Goal: Task Accomplishment & Management: Manage account settings

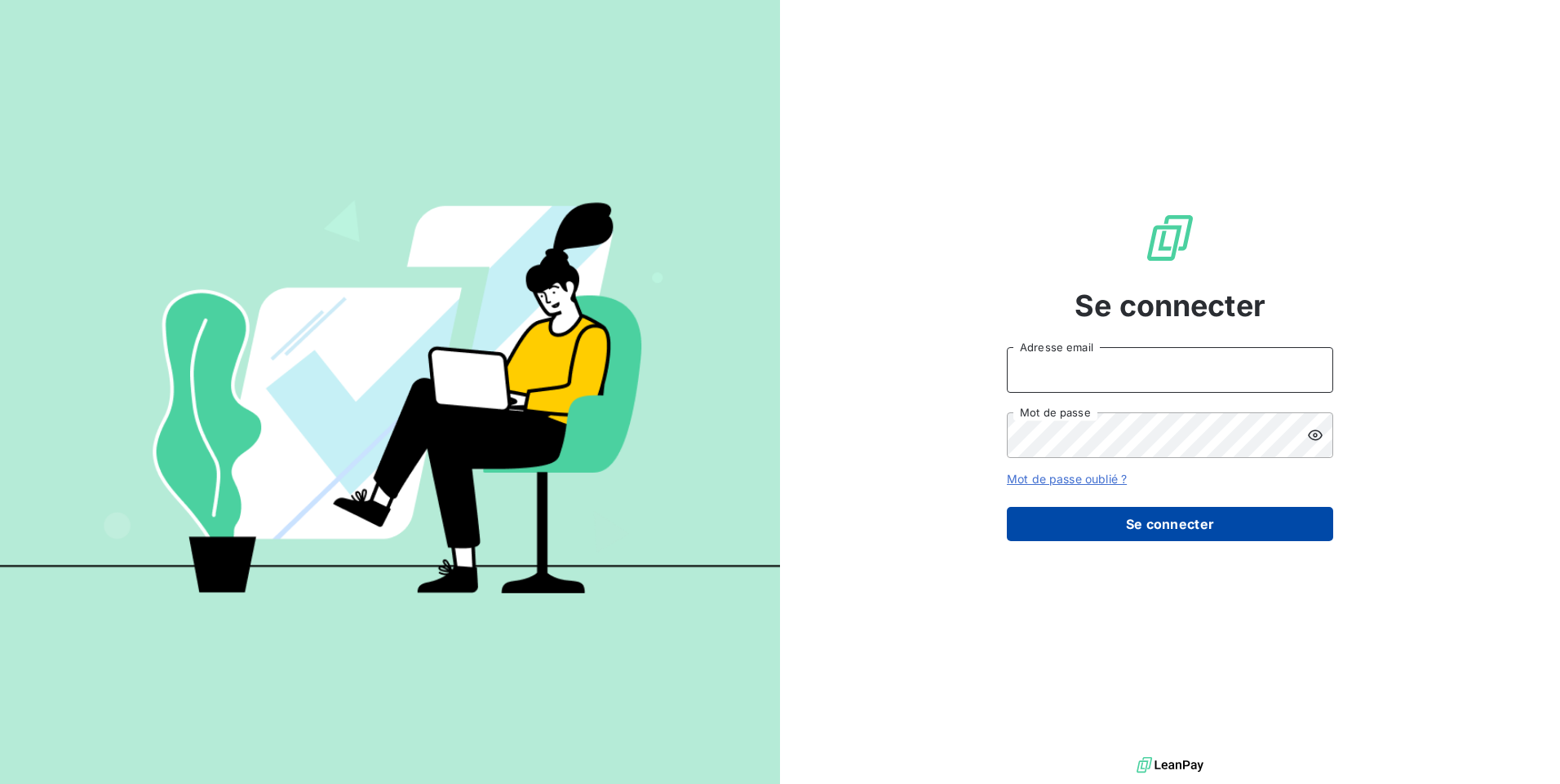
type input "[EMAIL_ADDRESS][DOMAIN_NAME]"
click at [1207, 514] on button "Se connecter" at bounding box center [1169, 524] width 326 height 34
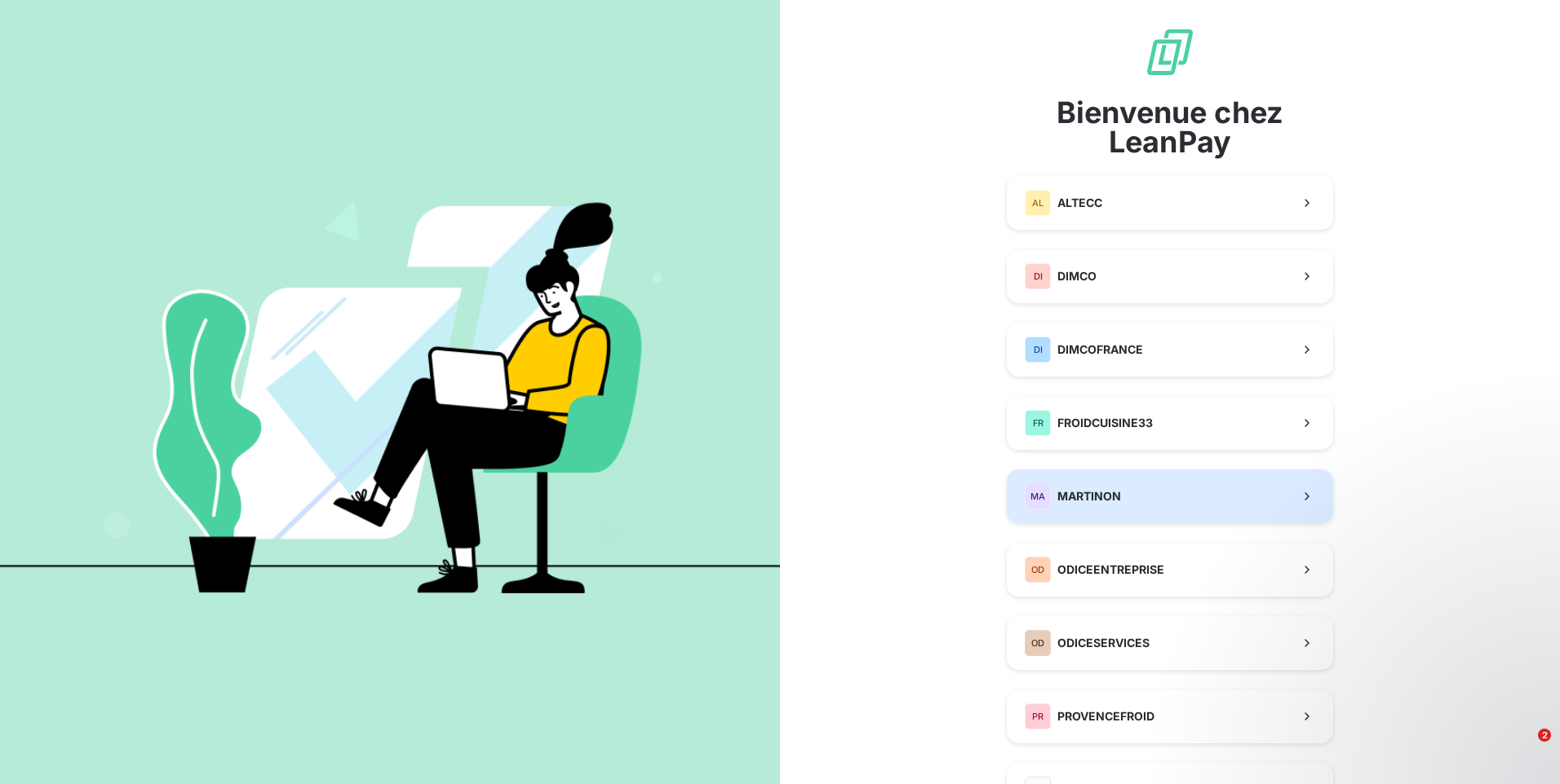
click at [1159, 499] on button "MA MARTINON" at bounding box center [1169, 496] width 326 height 54
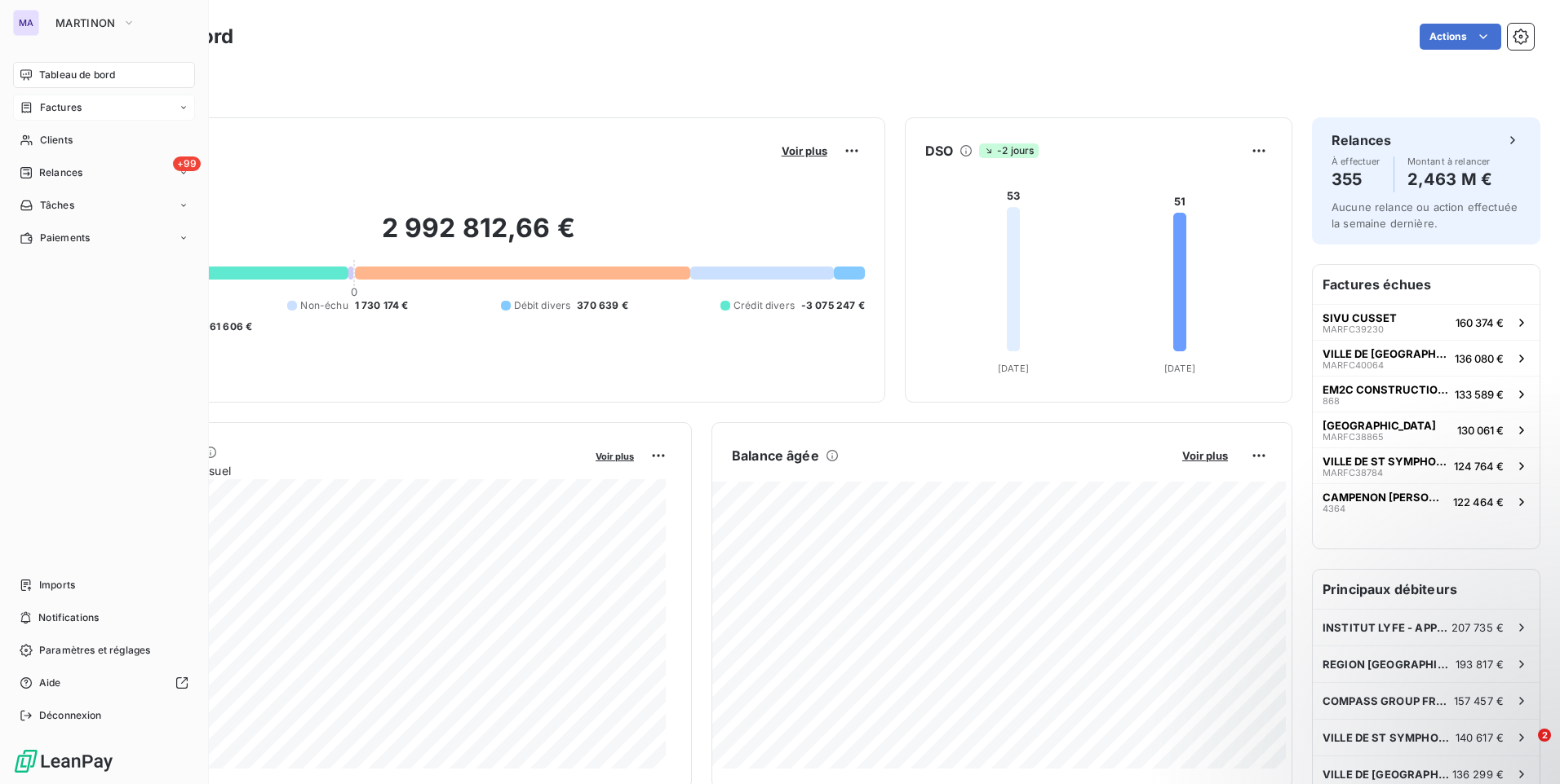
click at [86, 109] on div "Factures" at bounding box center [104, 108] width 182 height 26
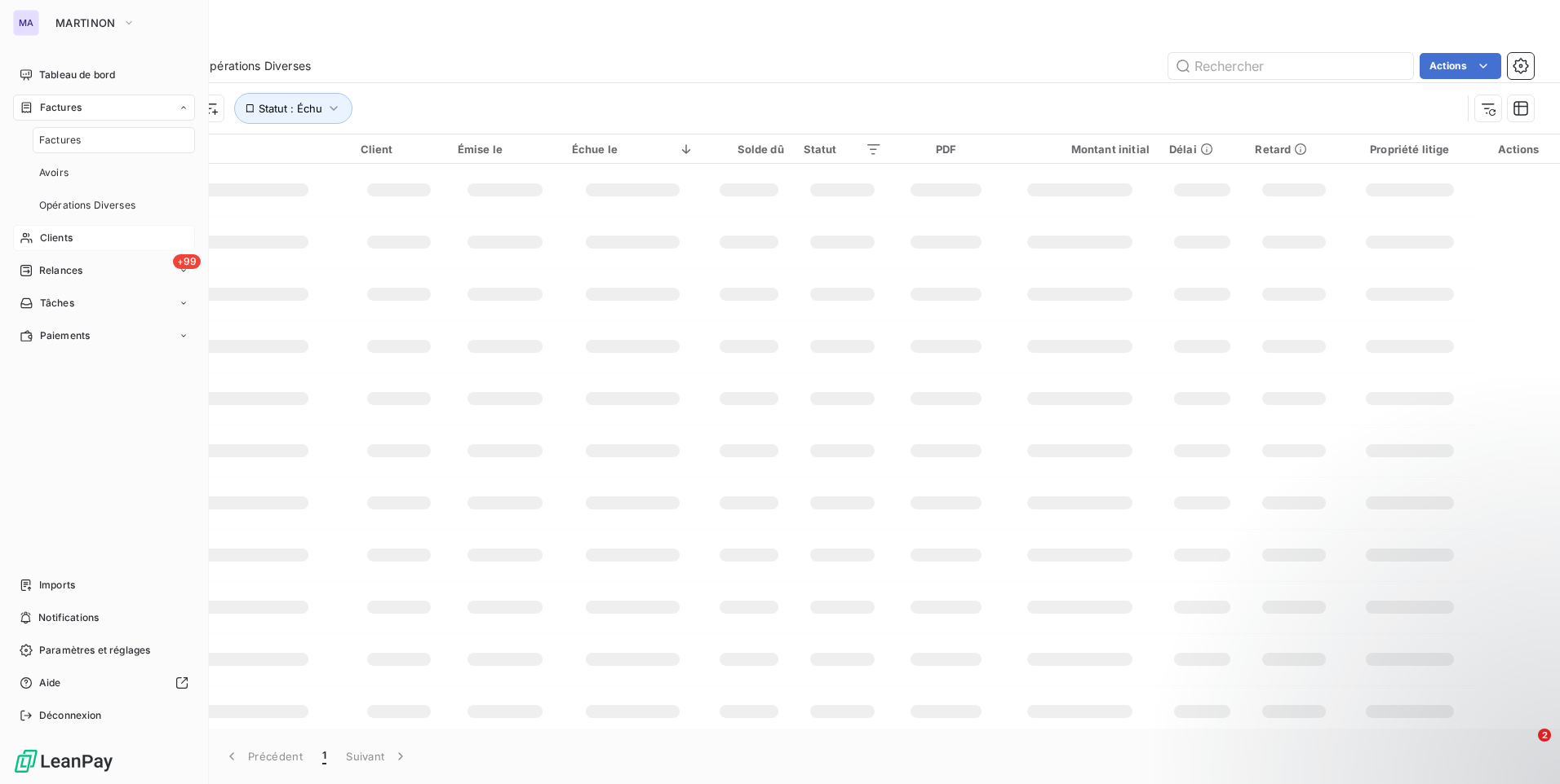
click at [90, 246] on div "Clients" at bounding box center [104, 238] width 182 height 26
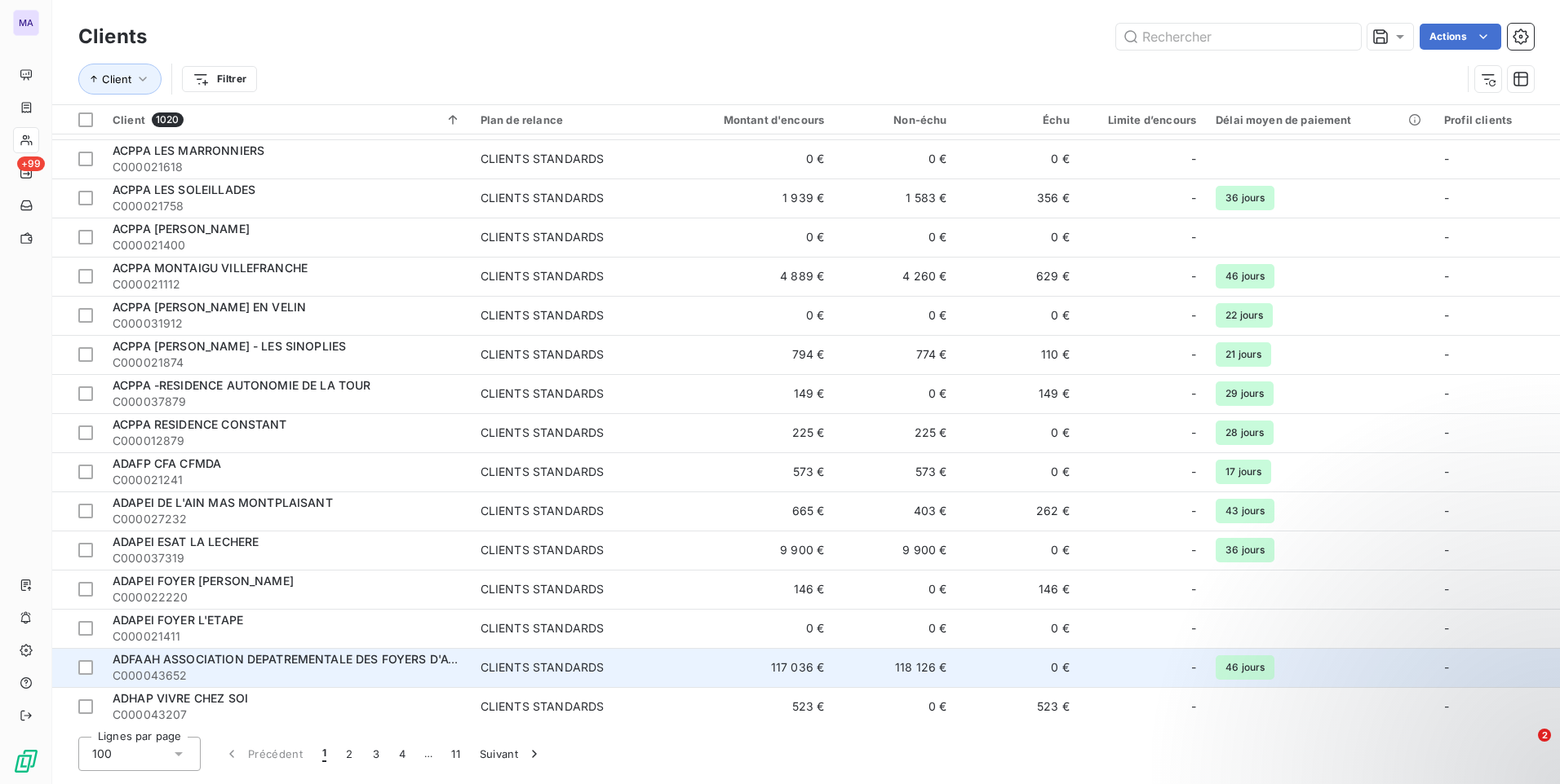
scroll to position [897, 0]
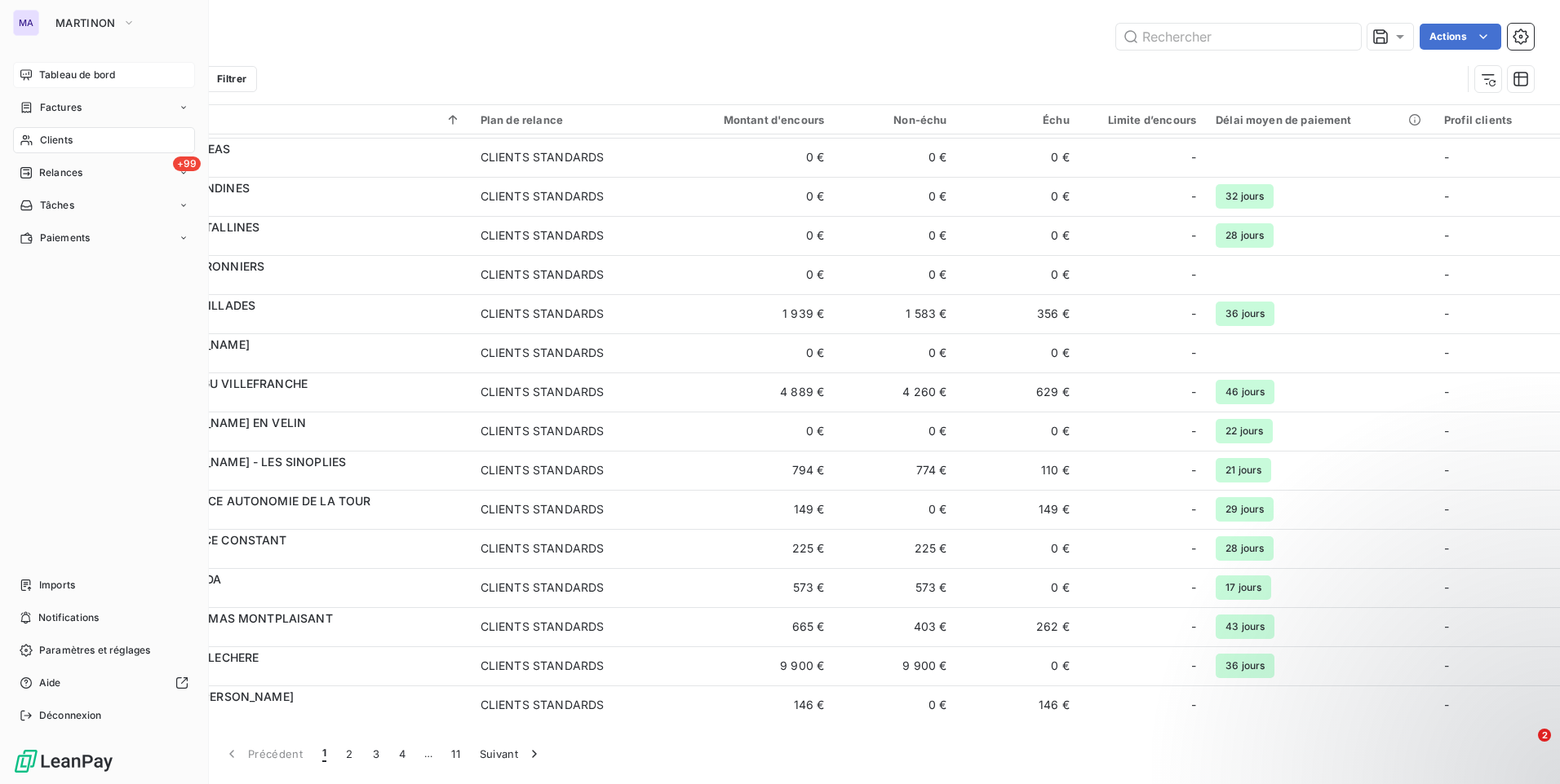
click at [27, 72] on icon at bounding box center [25, 75] width 13 height 13
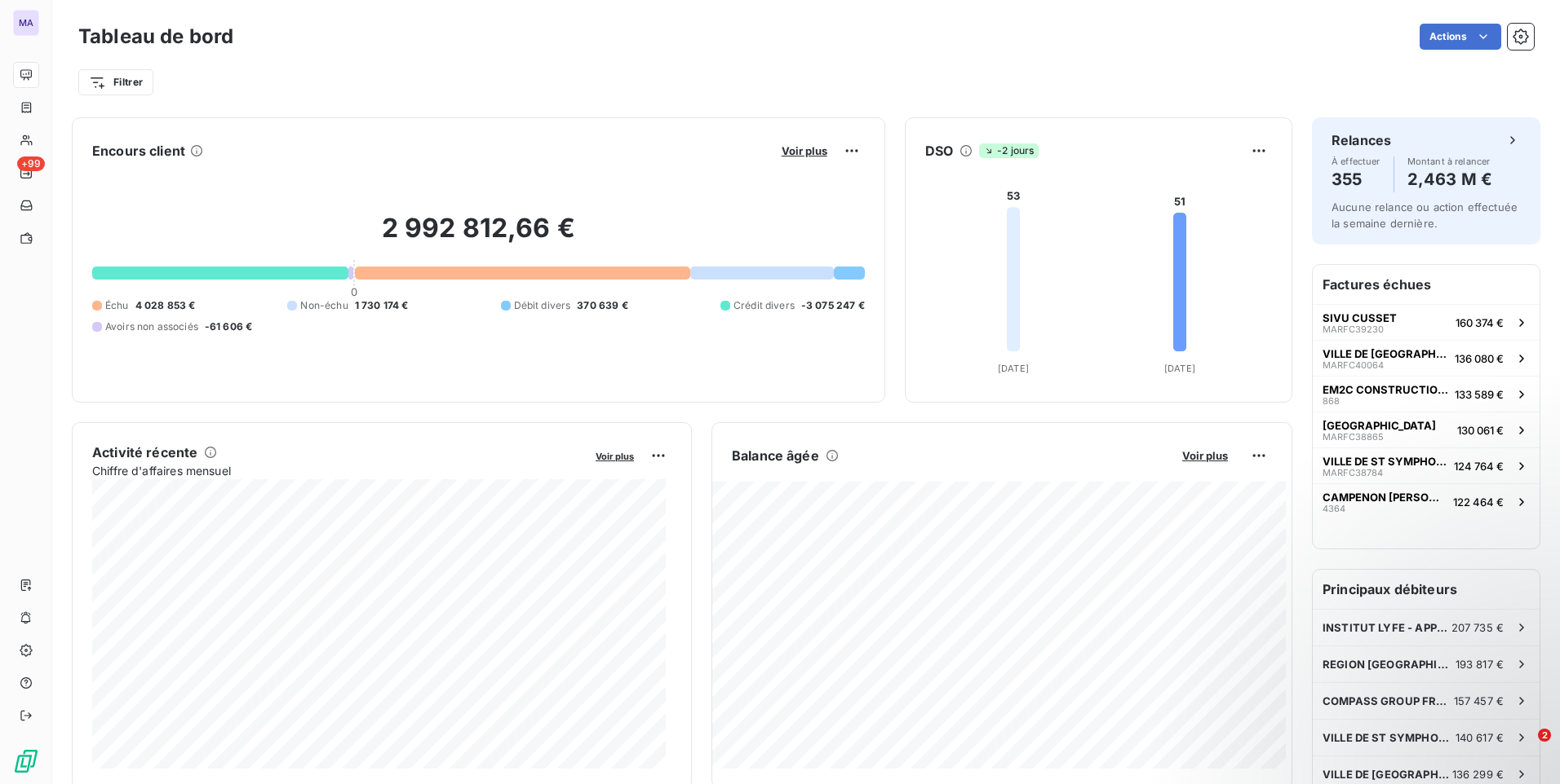
click at [217, 329] on span "-61 606 €" at bounding box center [228, 327] width 47 height 15
click at [95, 326] on div at bounding box center [97, 327] width 10 height 10
click at [810, 148] on span "Voir plus" at bounding box center [805, 150] width 46 height 13
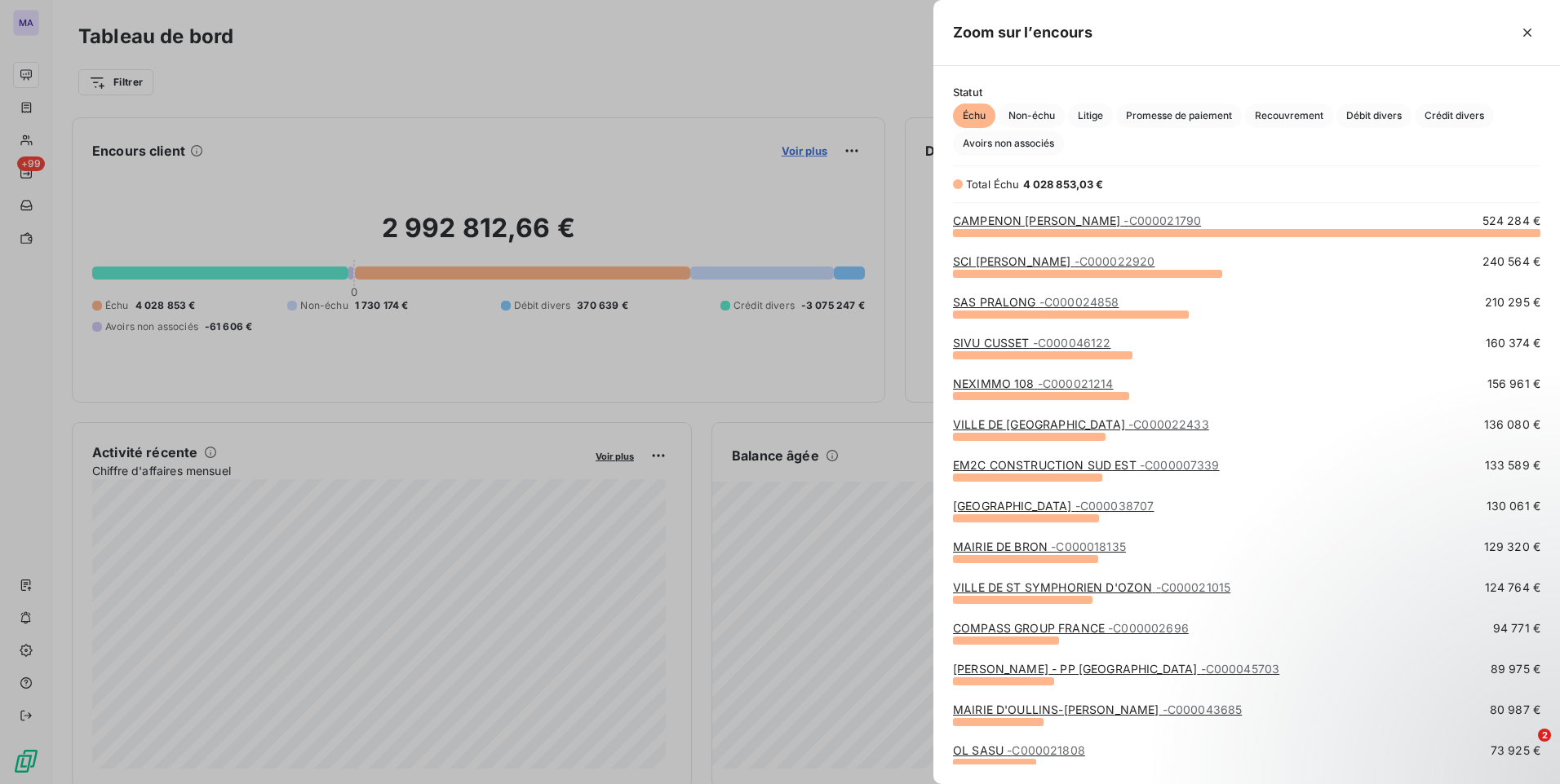
scroll to position [540, 614]
click at [1015, 151] on span "Avoirs non associés" at bounding box center [1008, 144] width 111 height 25
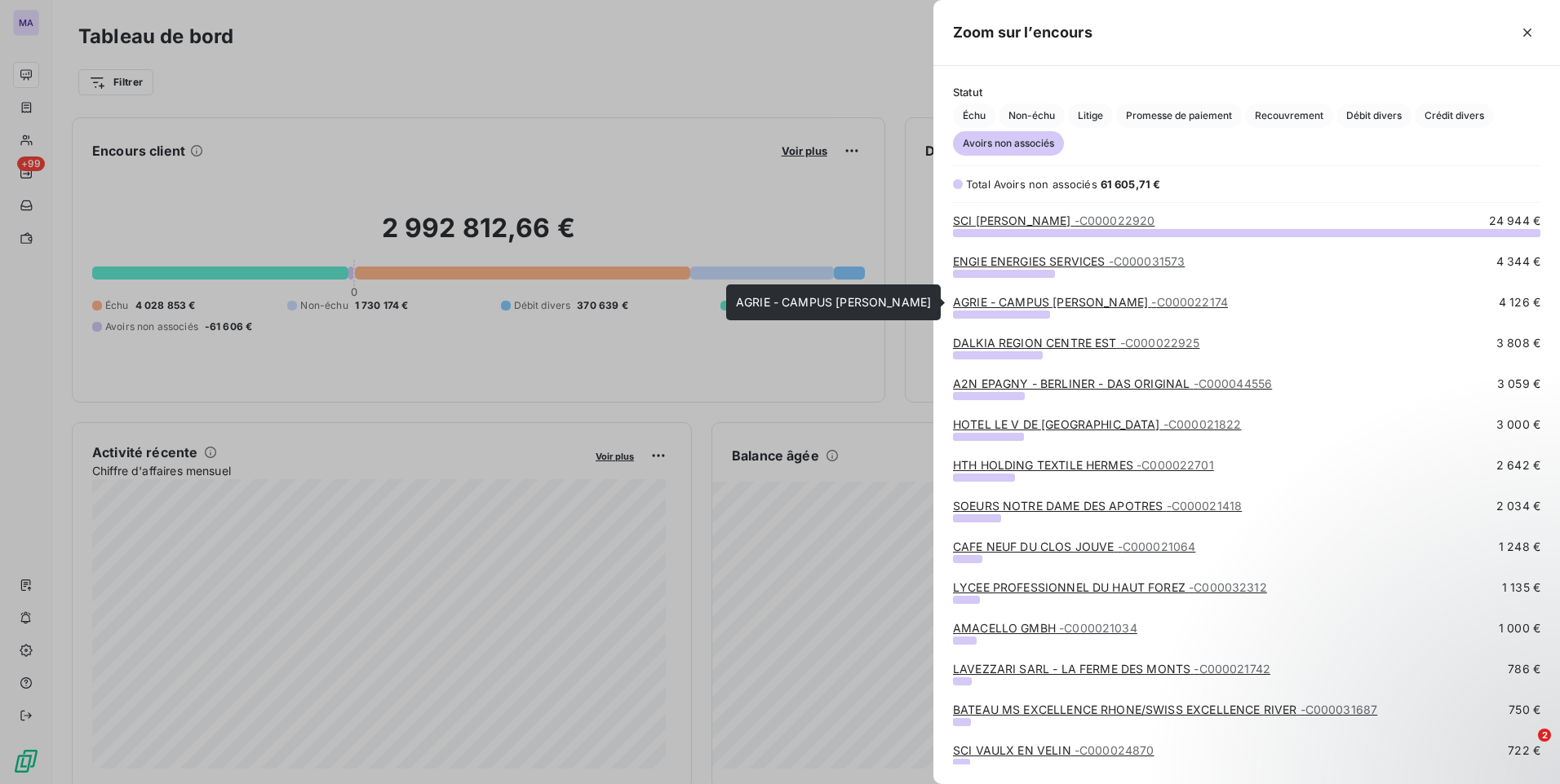
click at [1011, 300] on link "AGRIE - CAMPUS [PERSON_NAME] - C000022174" at bounding box center [1090, 302] width 275 height 14
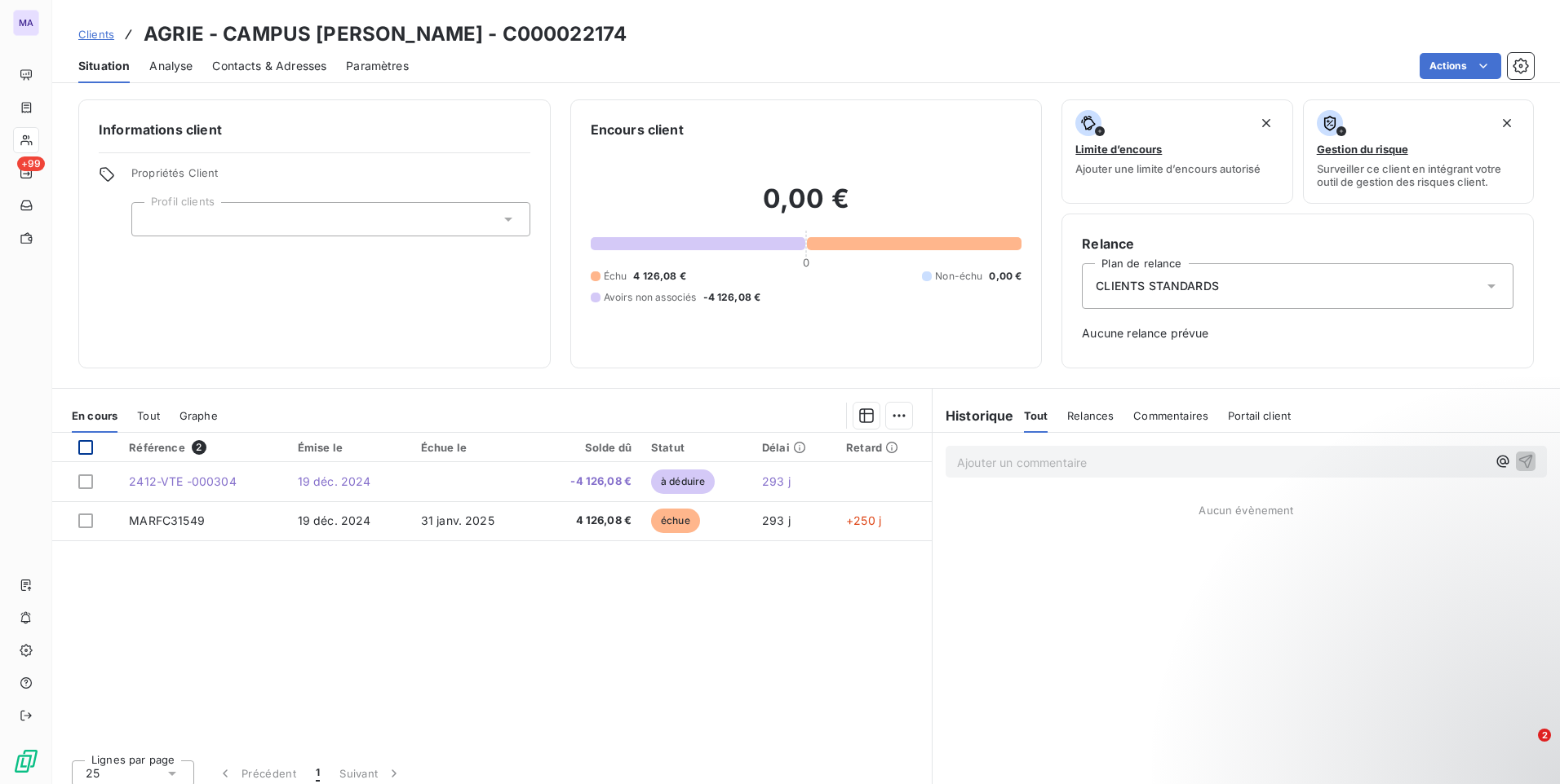
click at [85, 443] on div at bounding box center [85, 448] width 15 height 15
click at [472, 622] on div "Référence 2 Émise le Échue le Solde dû Statut Délai Retard 2412-VTE -000304 [DA…" at bounding box center [491, 590] width 879 height 314
click at [708, 632] on div "Référence 2 Émise le Échue le Solde dû Statut Délai Retard 2412-VTE -000304 [DA…" at bounding box center [491, 590] width 879 height 314
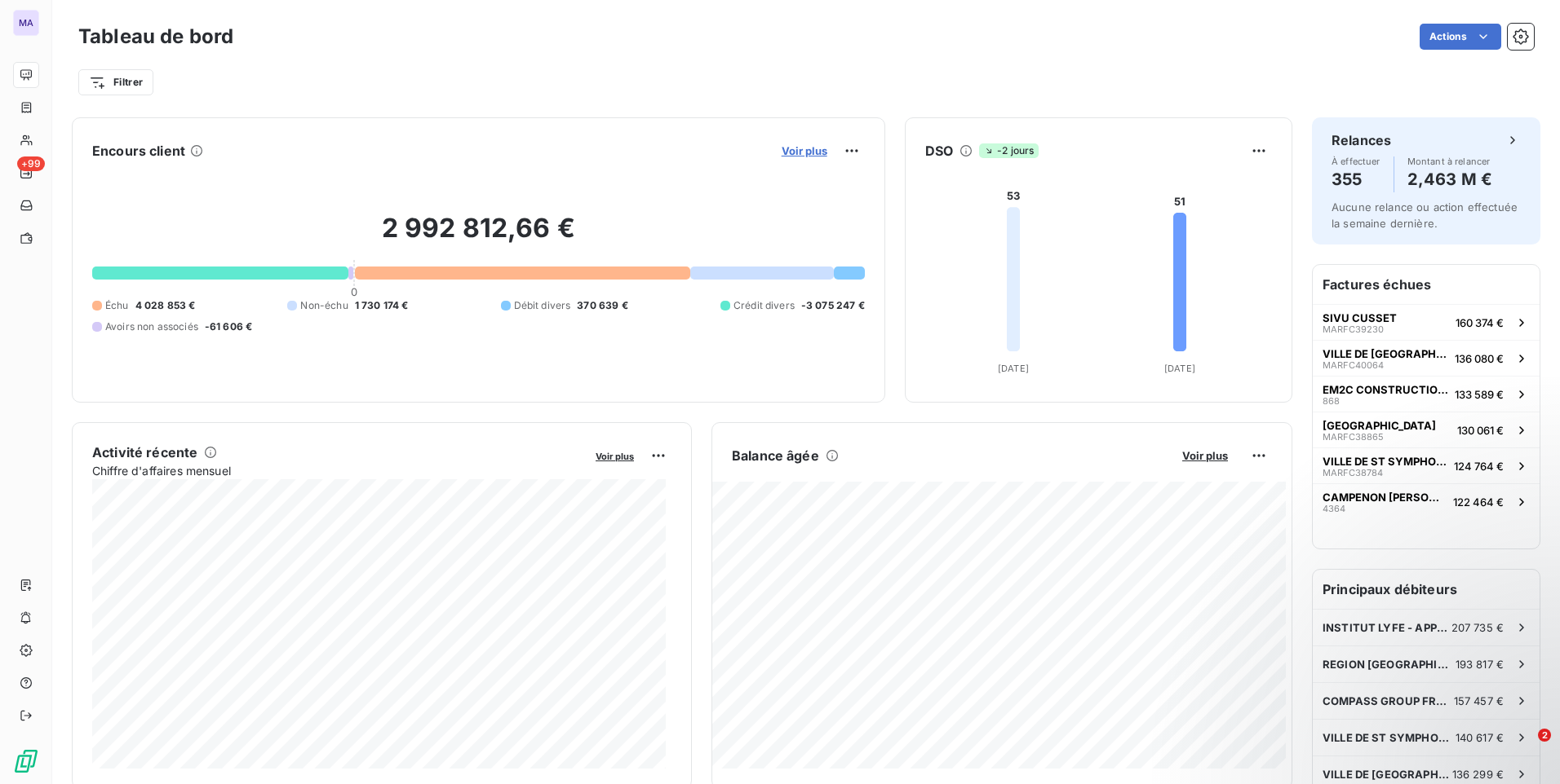
click at [797, 152] on span "Voir plus" at bounding box center [805, 150] width 46 height 13
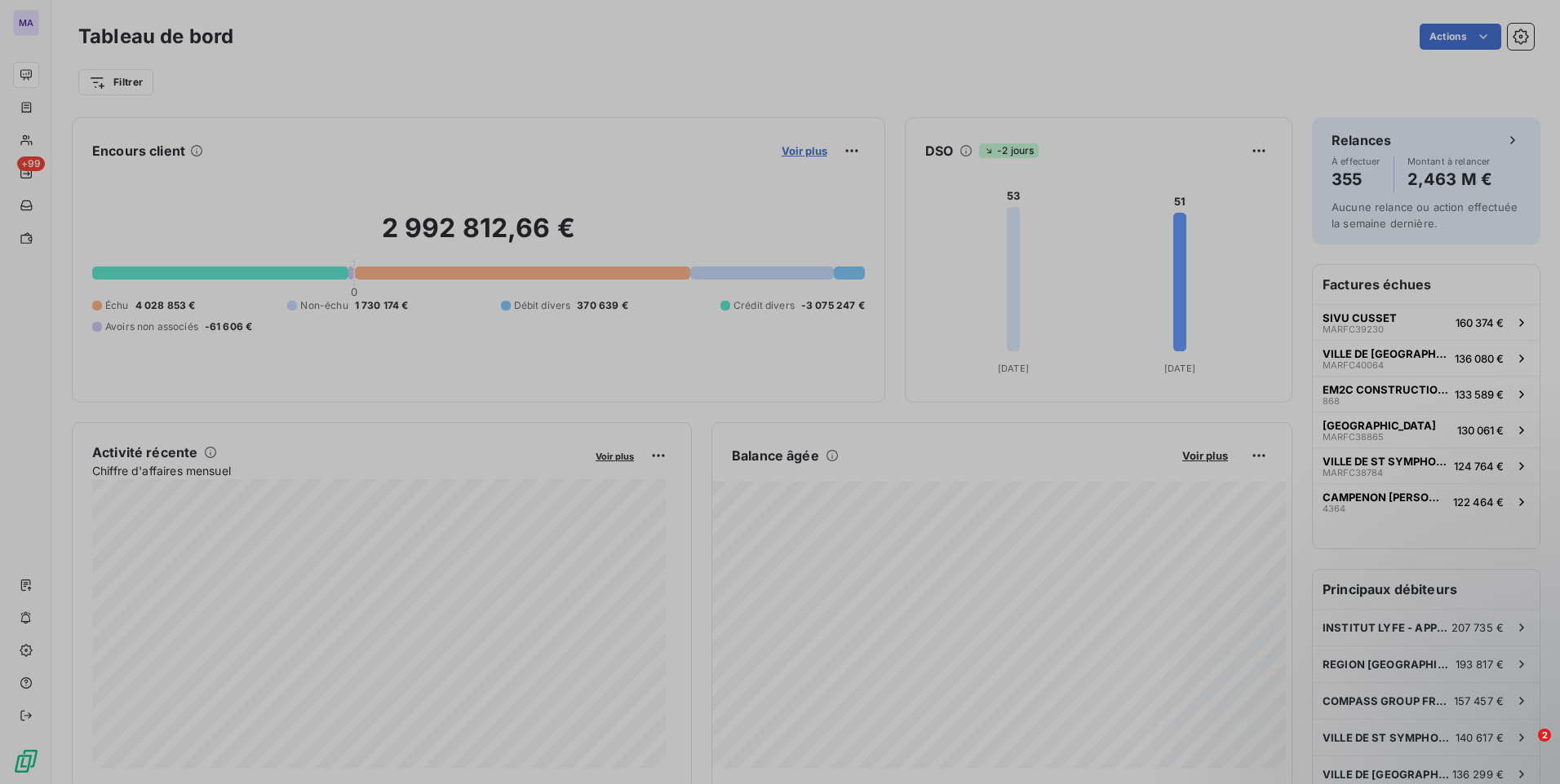
scroll to position [772, 614]
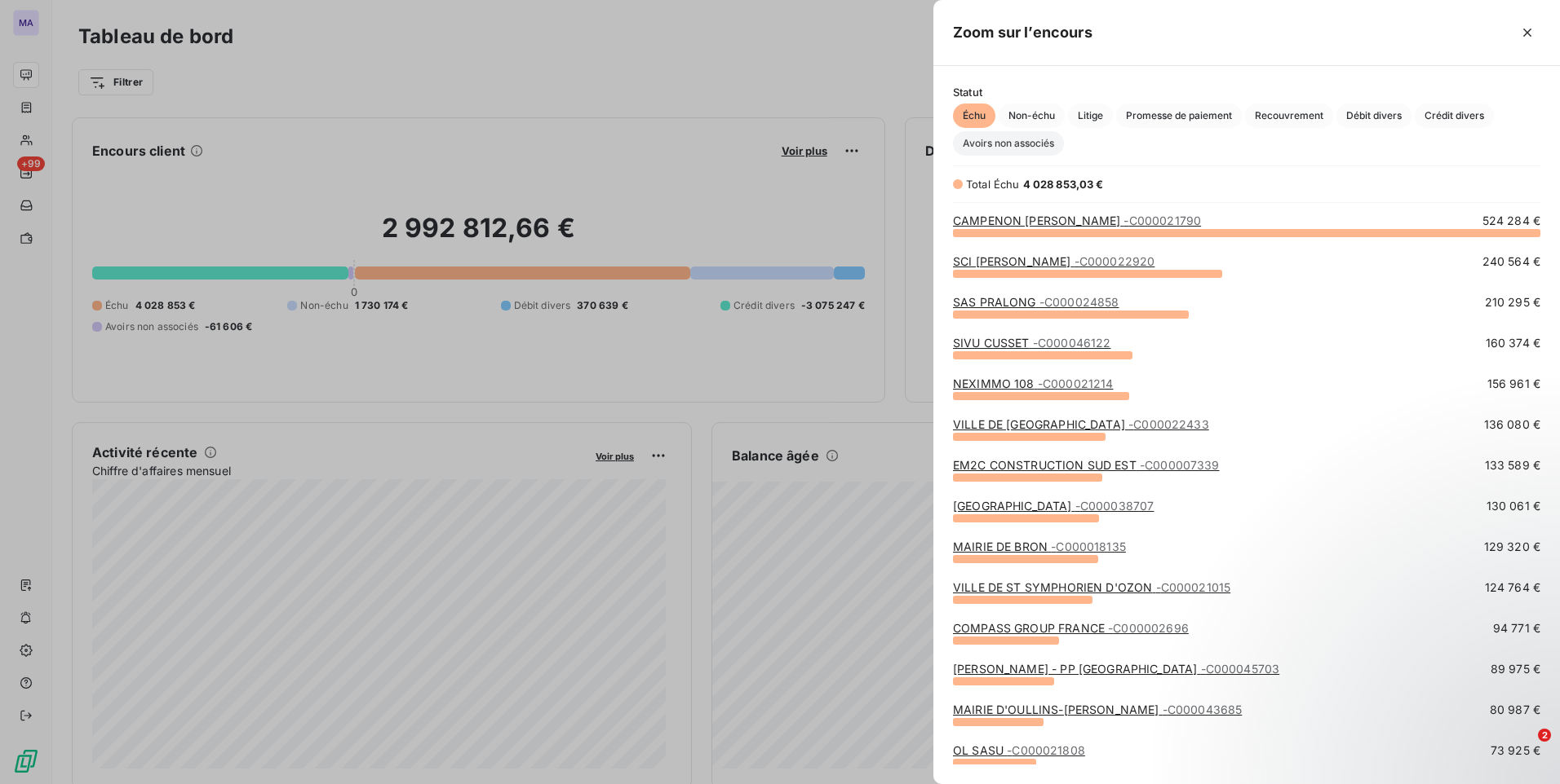
click at [1041, 143] on span "Avoirs non associés" at bounding box center [1008, 144] width 111 height 25
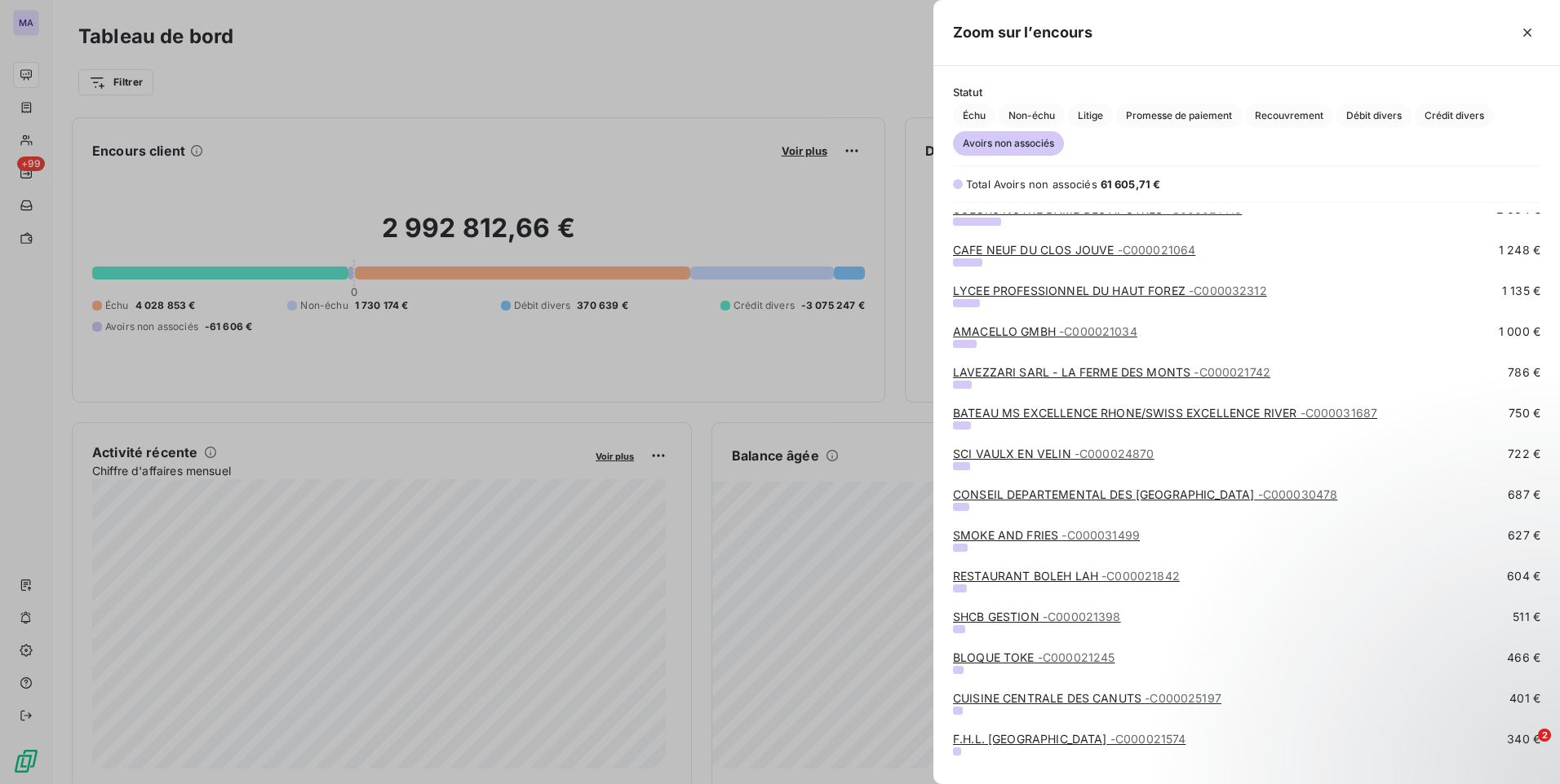
scroll to position [326, 0]
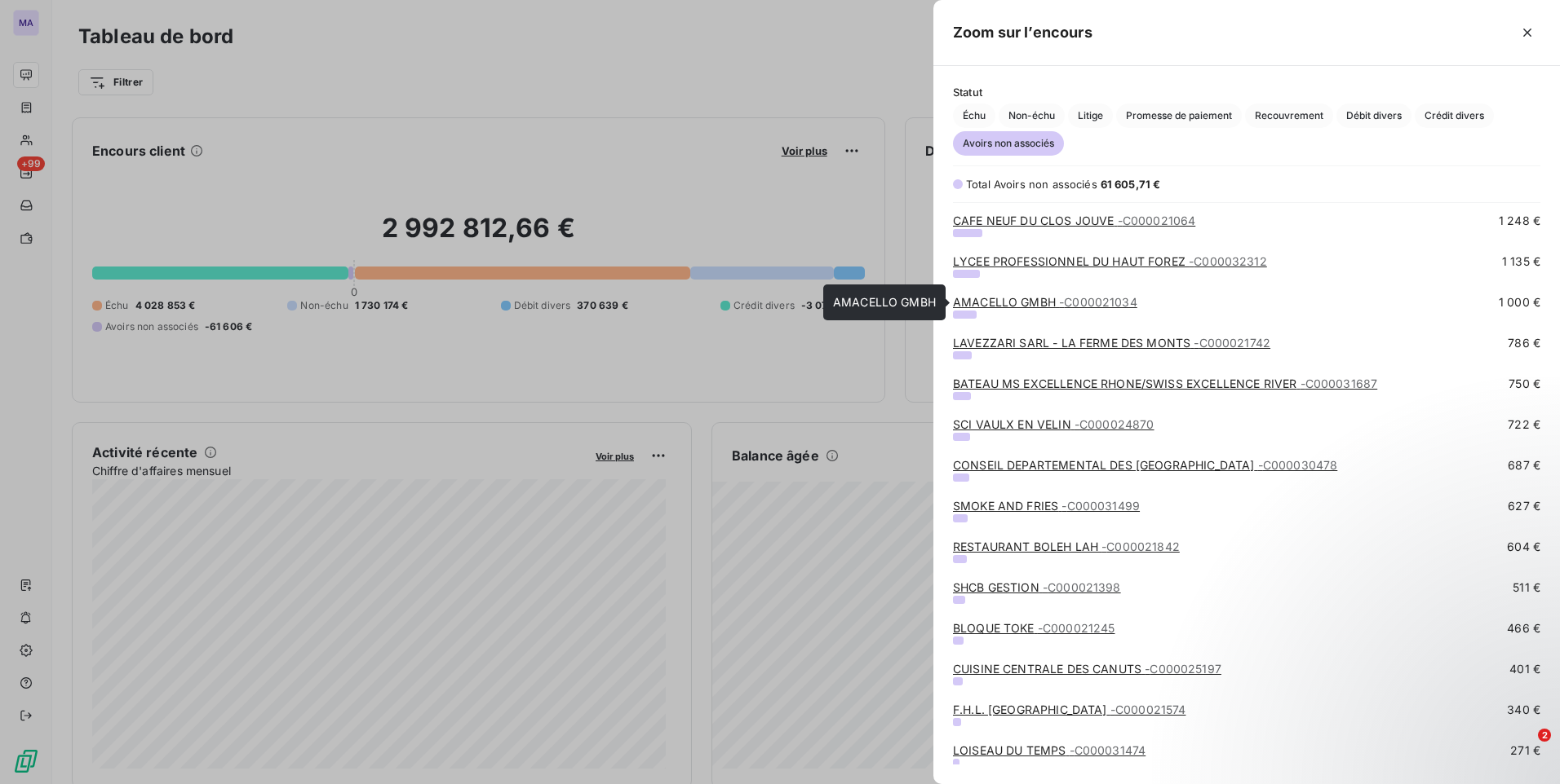
click at [1021, 304] on link "AMACELLO GMBH - C000021034" at bounding box center [1045, 302] width 184 height 14
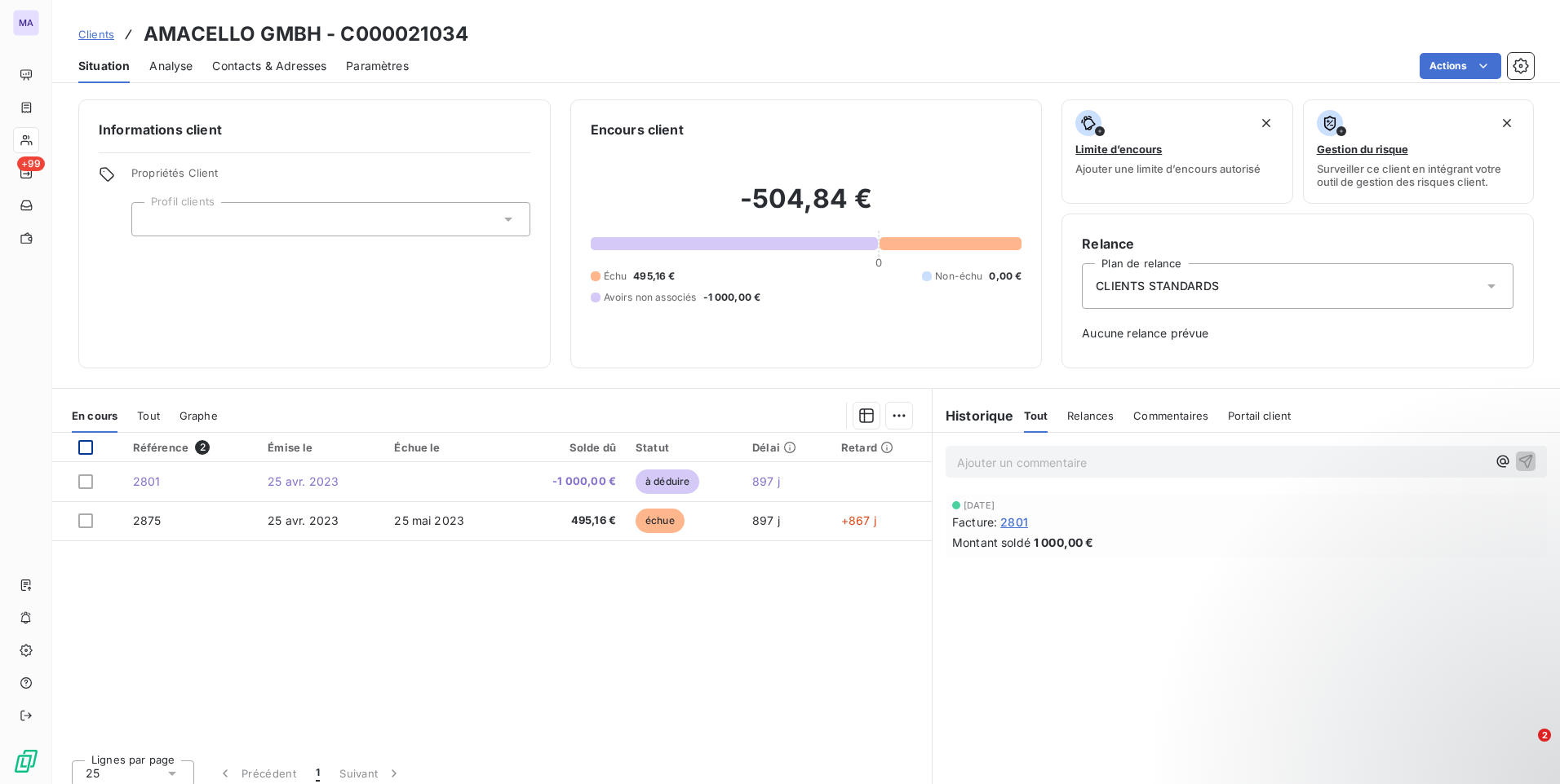
click at [85, 444] on div at bounding box center [85, 448] width 15 height 15
click at [85, 445] on icon at bounding box center [85, 447] width 10 height 10
click at [783, 593] on div "Référence 2 Émise le Échue le Solde dû Statut Délai Retard 2801 [DATE] -1 000,0…" at bounding box center [491, 590] width 879 height 314
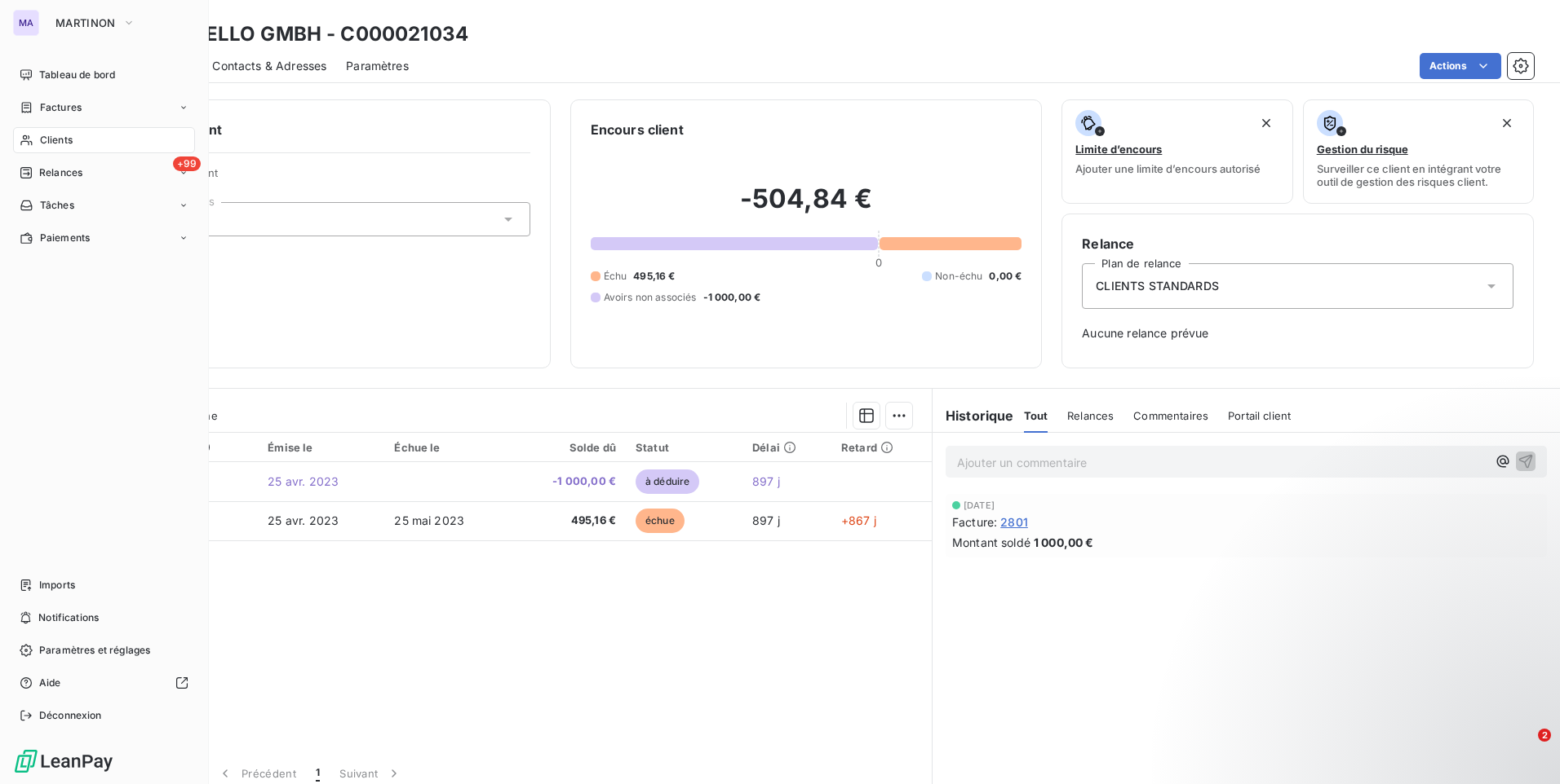
click at [75, 140] on div "Clients" at bounding box center [104, 140] width 182 height 26
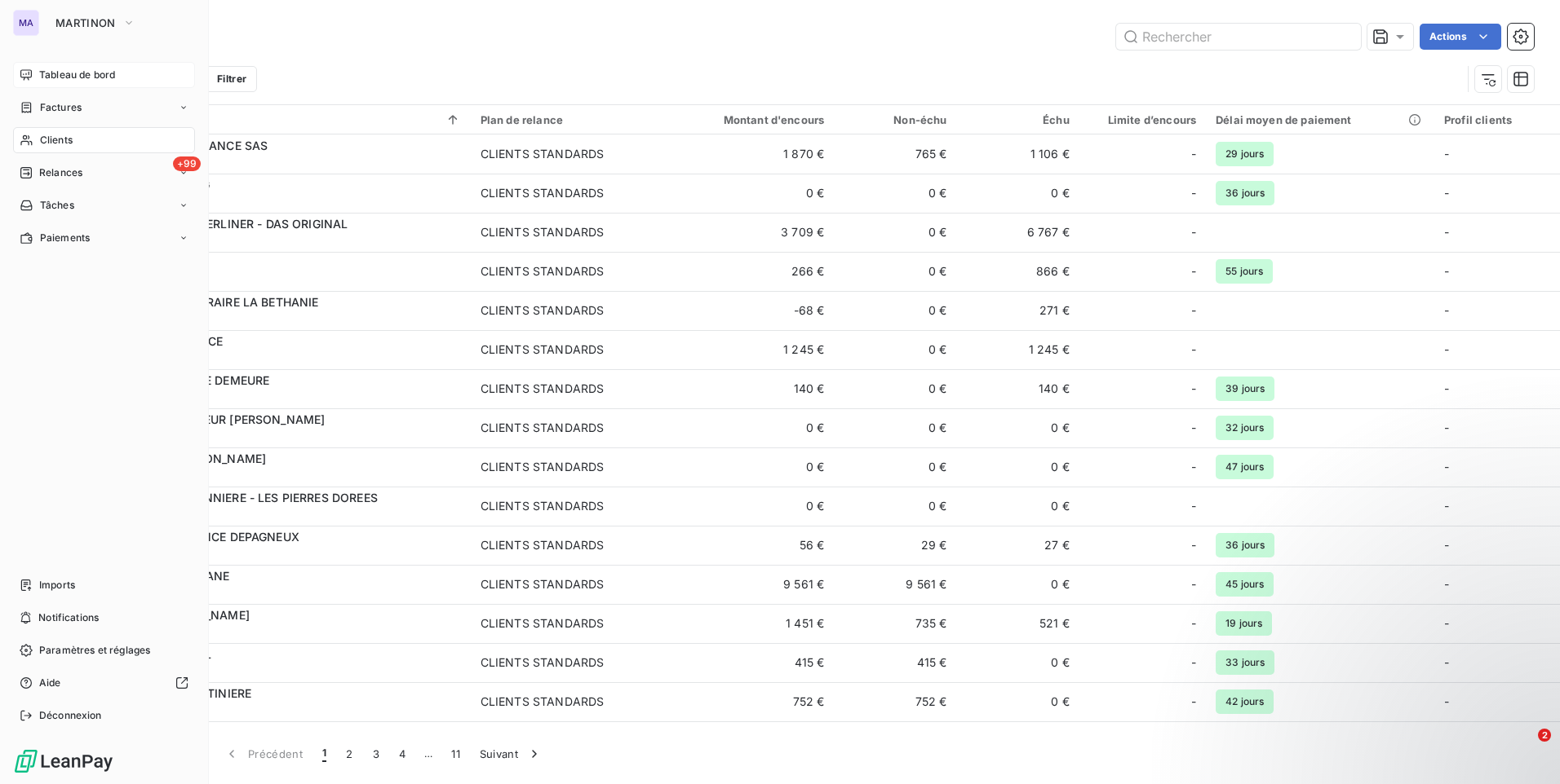
click at [61, 79] on span "Tableau de bord" at bounding box center [77, 75] width 76 height 15
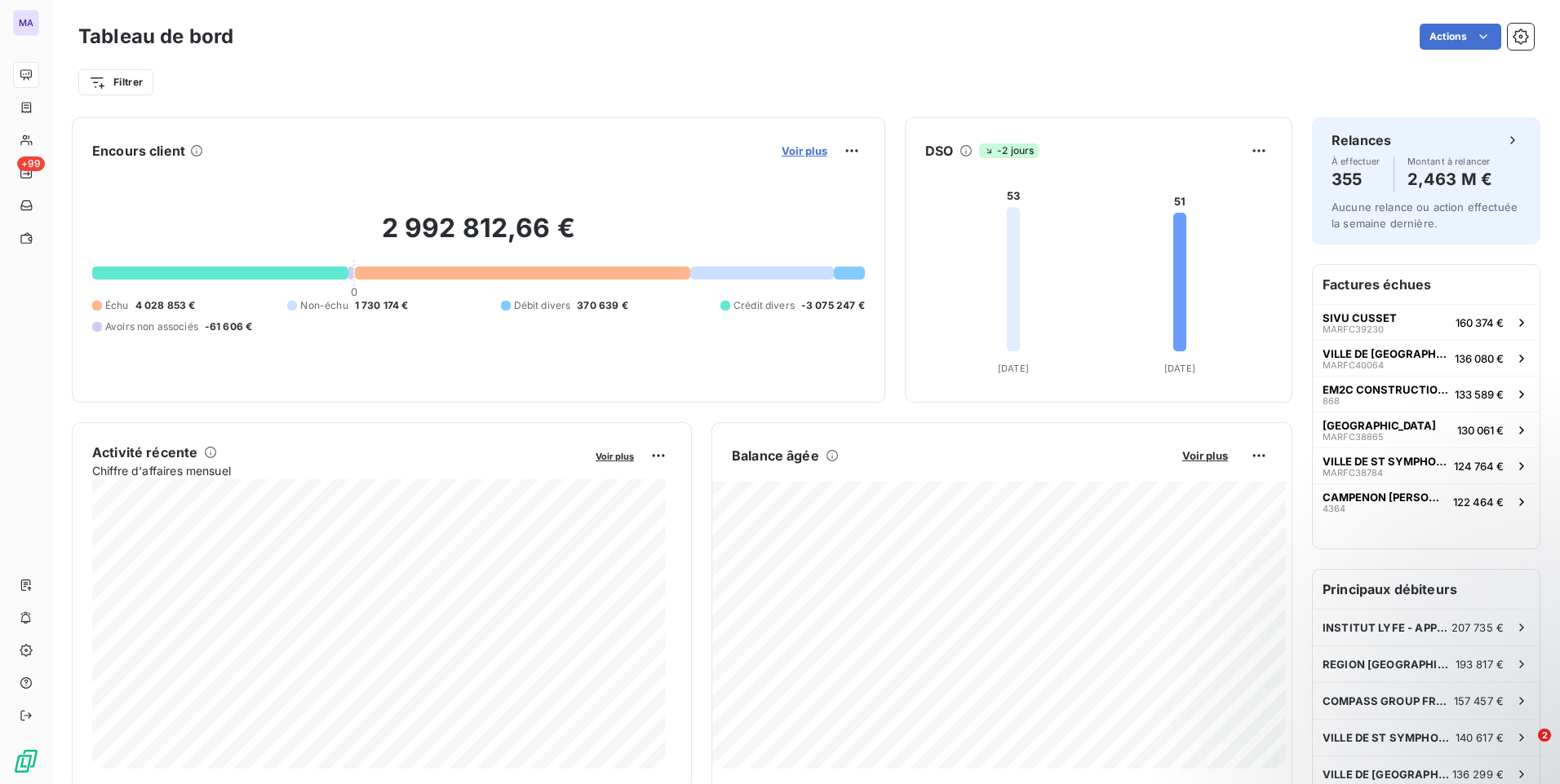
click at [806, 152] on span "Voir plus" at bounding box center [805, 150] width 46 height 13
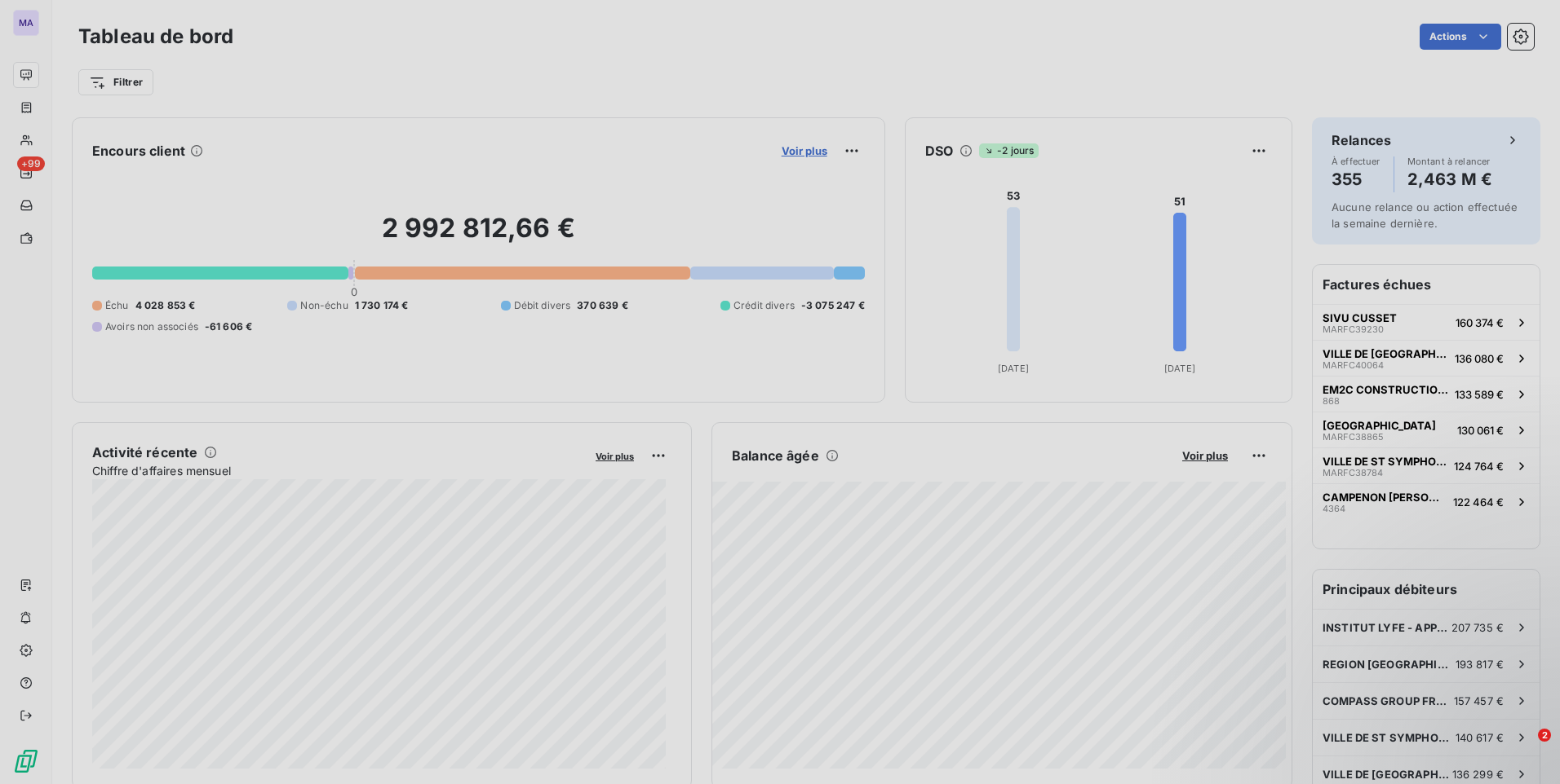
scroll to position [772, 614]
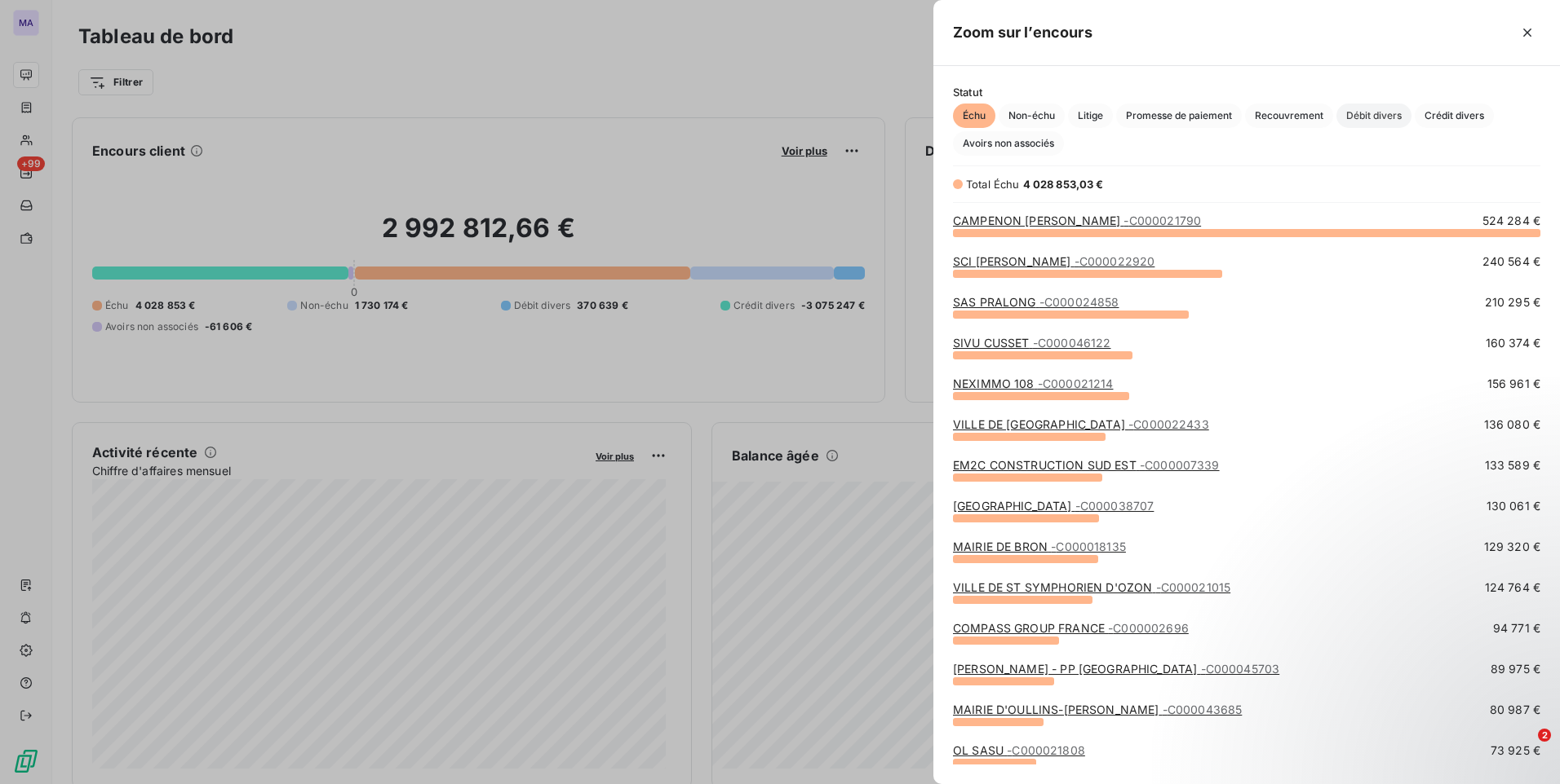
click at [1387, 124] on span "Débit divers" at bounding box center [1373, 116] width 75 height 25
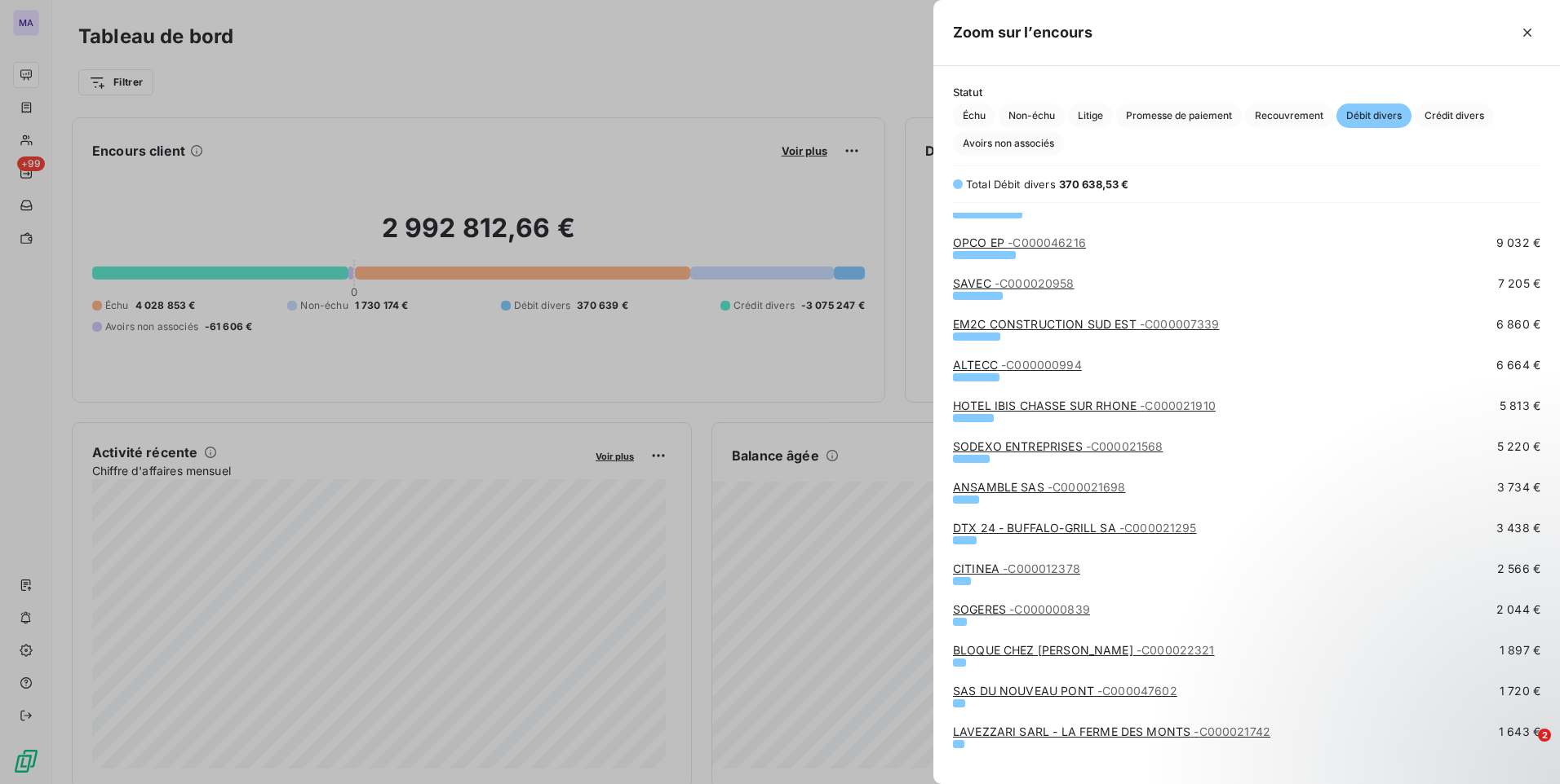
scroll to position [407, 0]
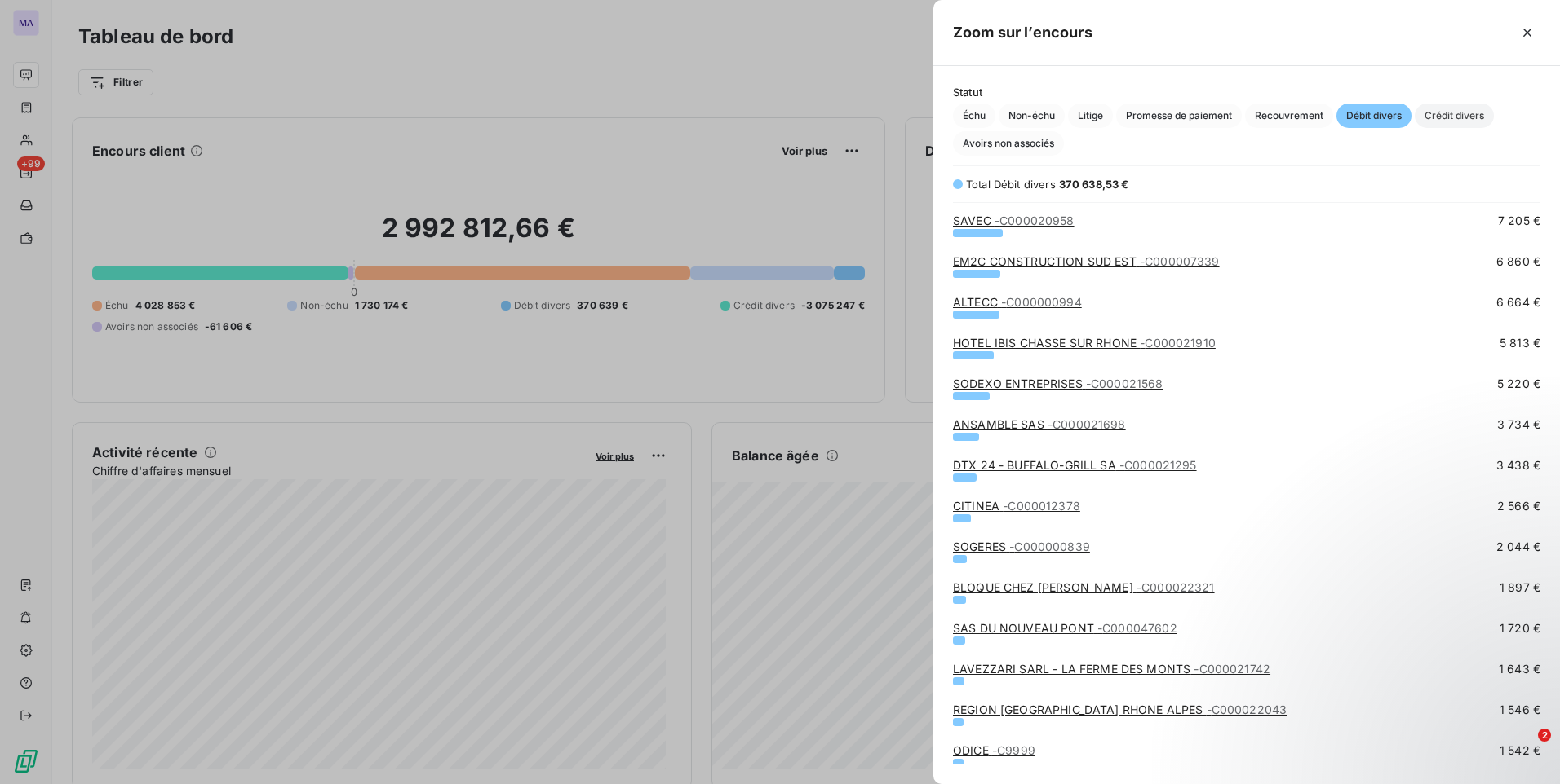
click at [1455, 120] on span "Crédit divers" at bounding box center [1454, 116] width 79 height 25
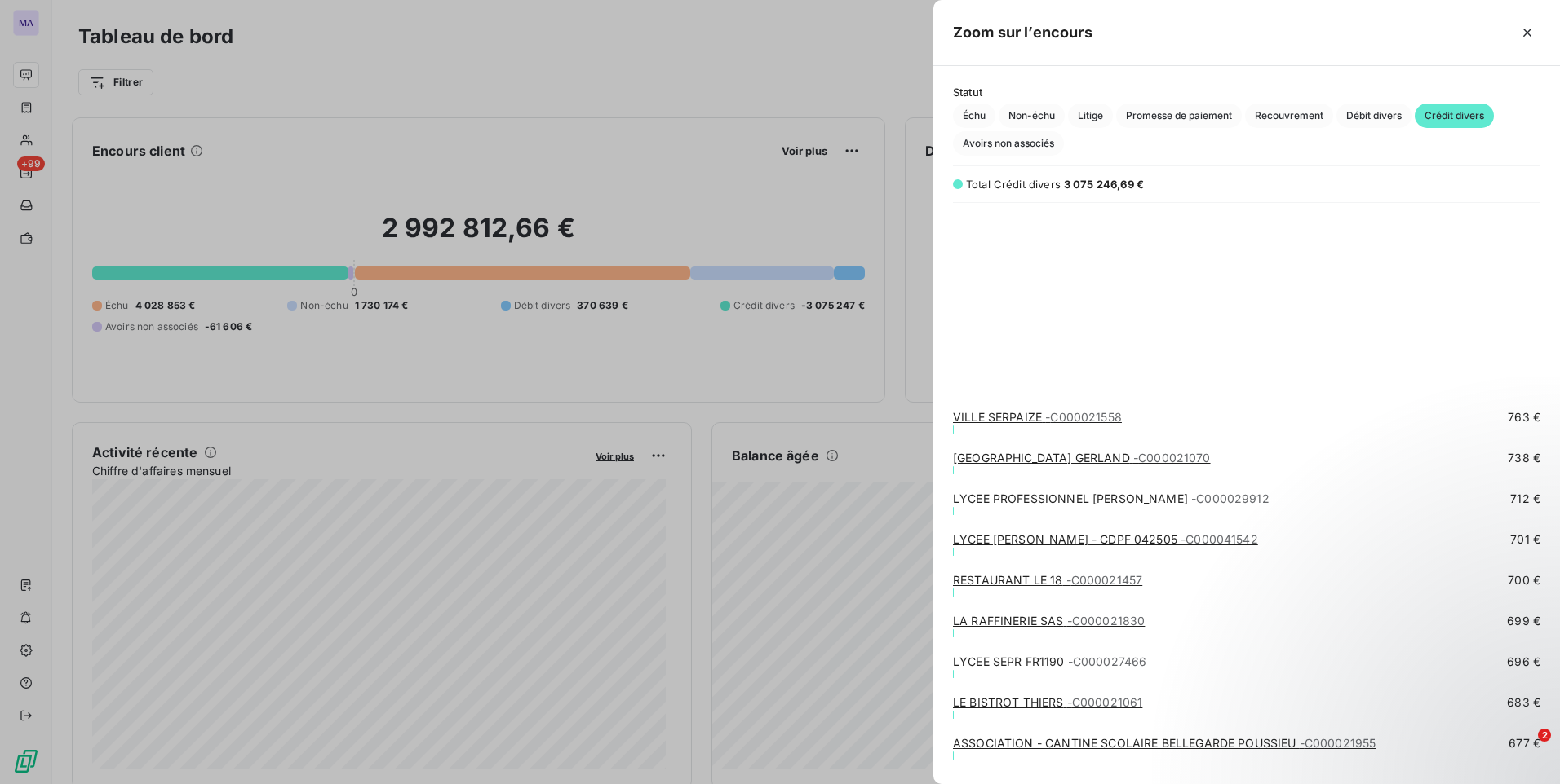
scroll to position [5626, 0]
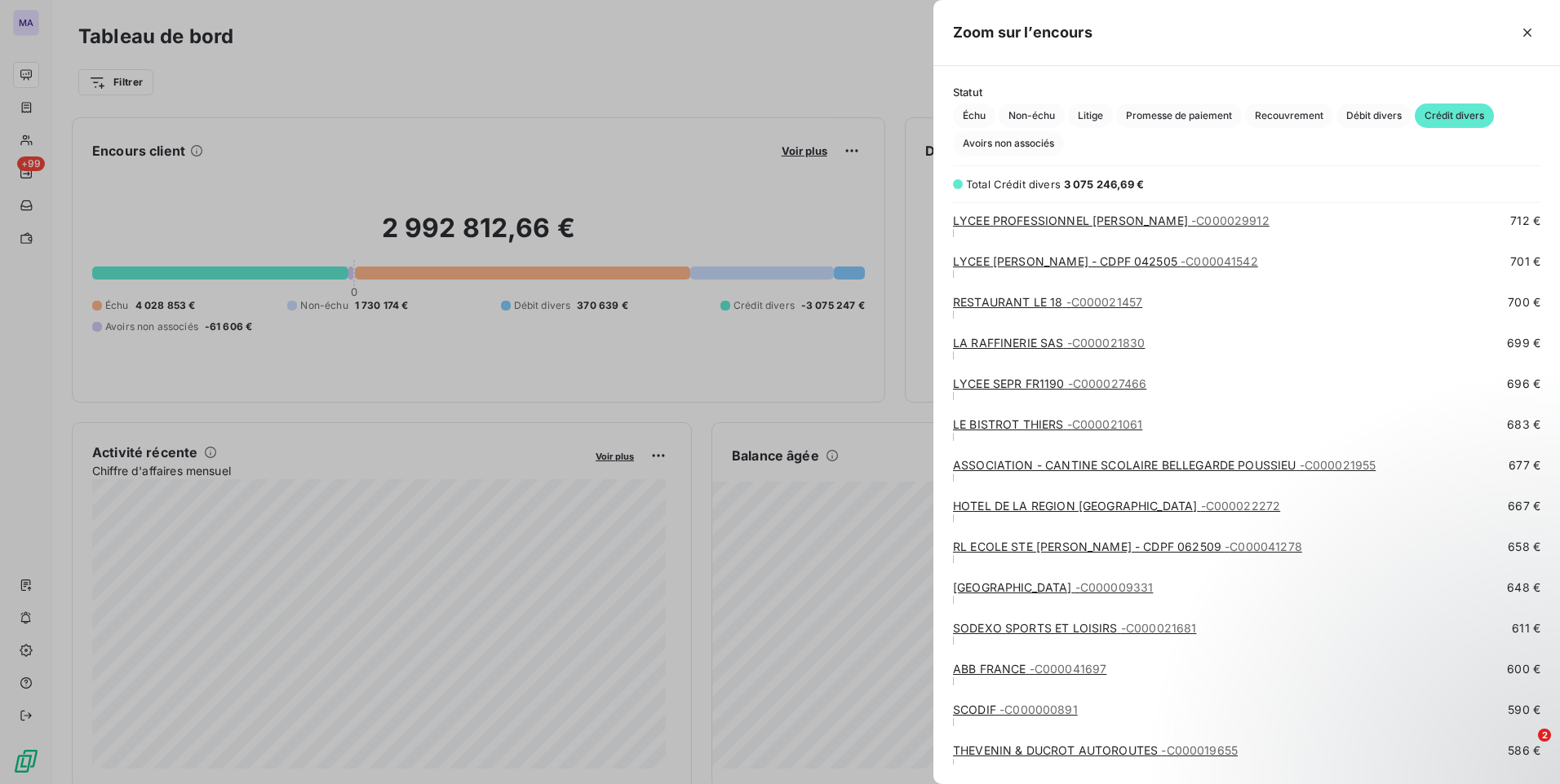
click at [757, 71] on div at bounding box center [780, 392] width 1560 height 784
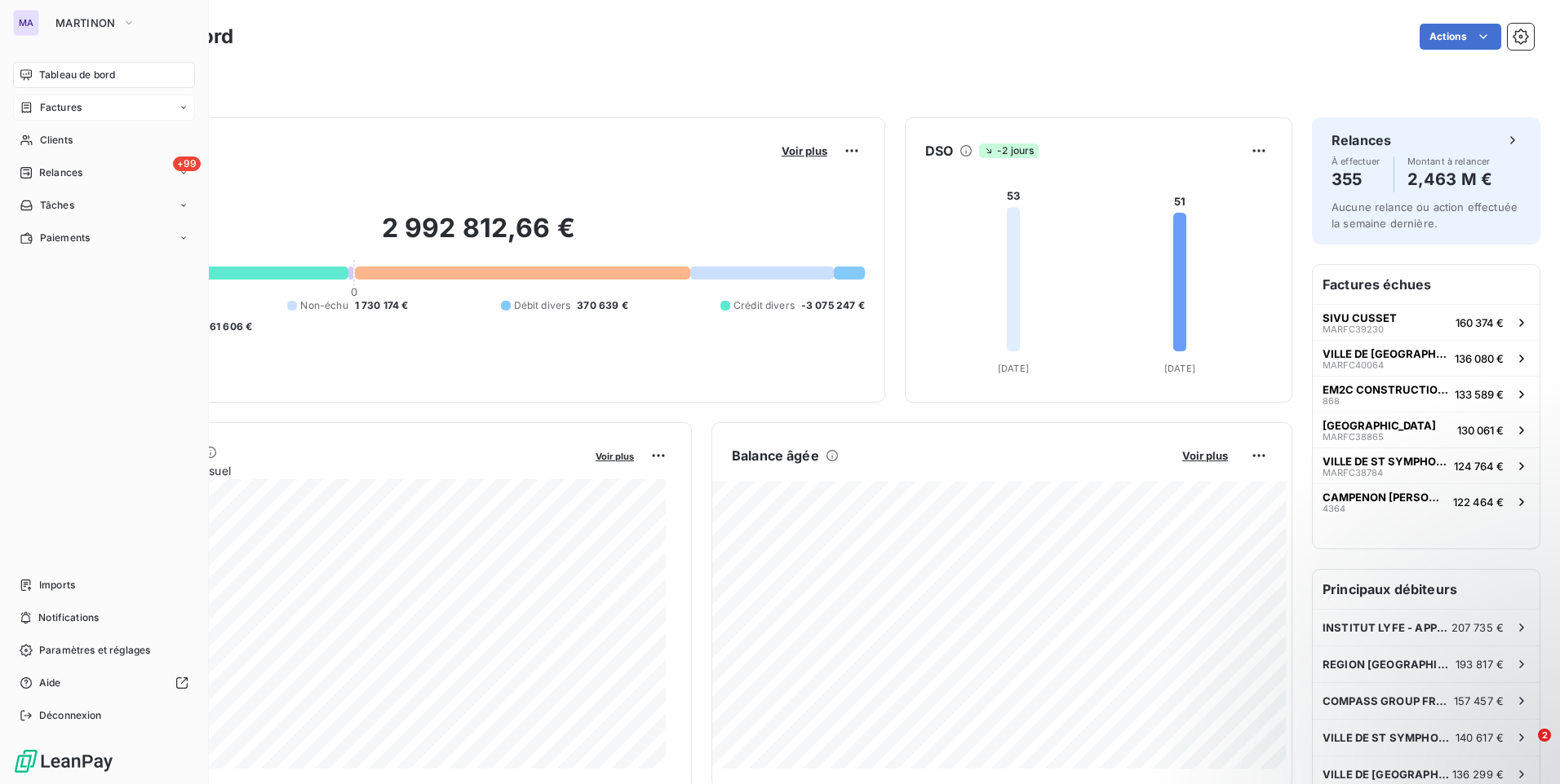
click at [40, 107] on span "Factures" at bounding box center [61, 107] width 41 height 15
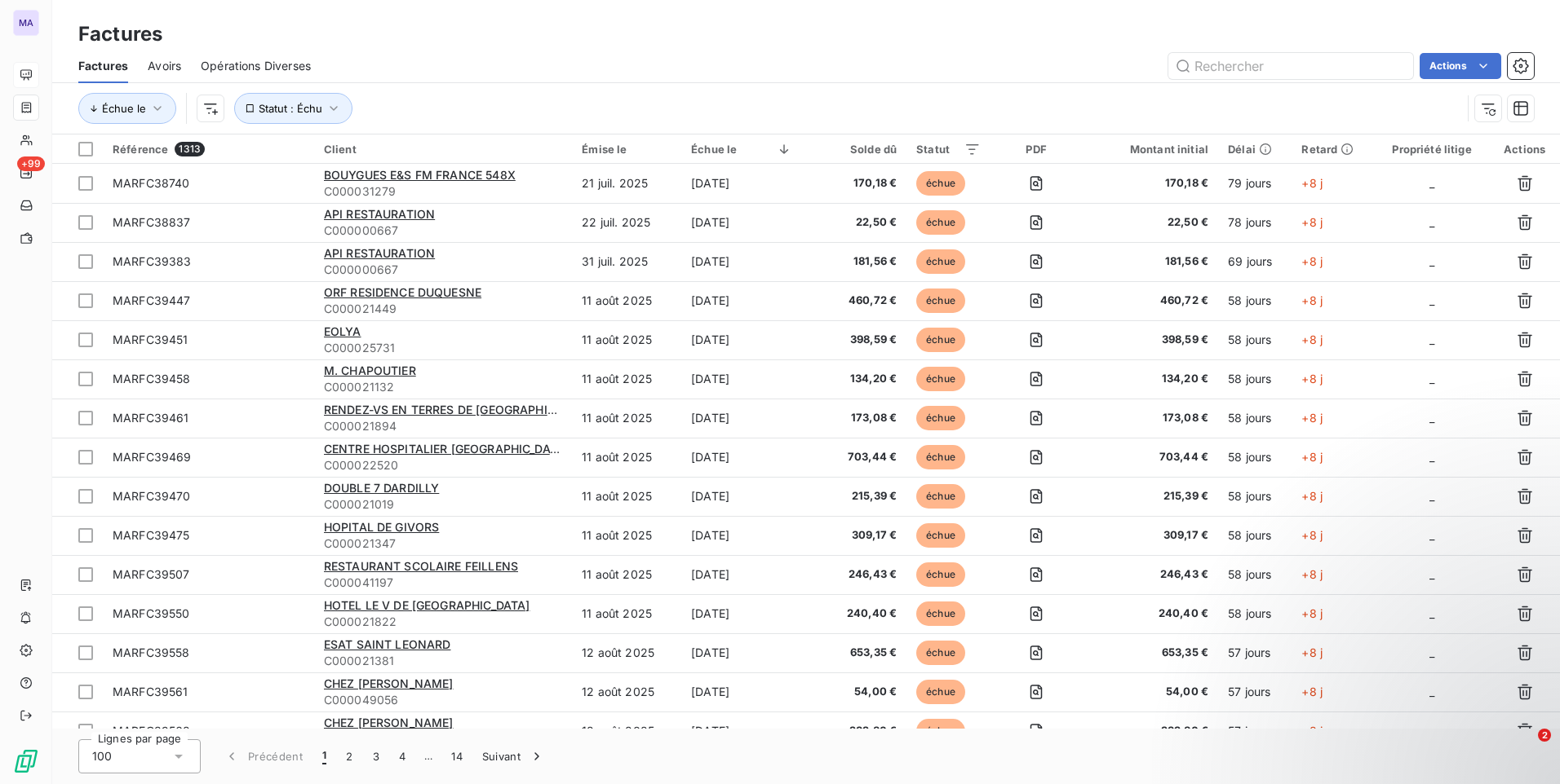
drag, startPoint x: 340, startPoint y: 46, endPoint x: 363, endPoint y: 38, distance: 24.4
click at [349, 42] on div "Factures" at bounding box center [805, 33] width 1507 height 29
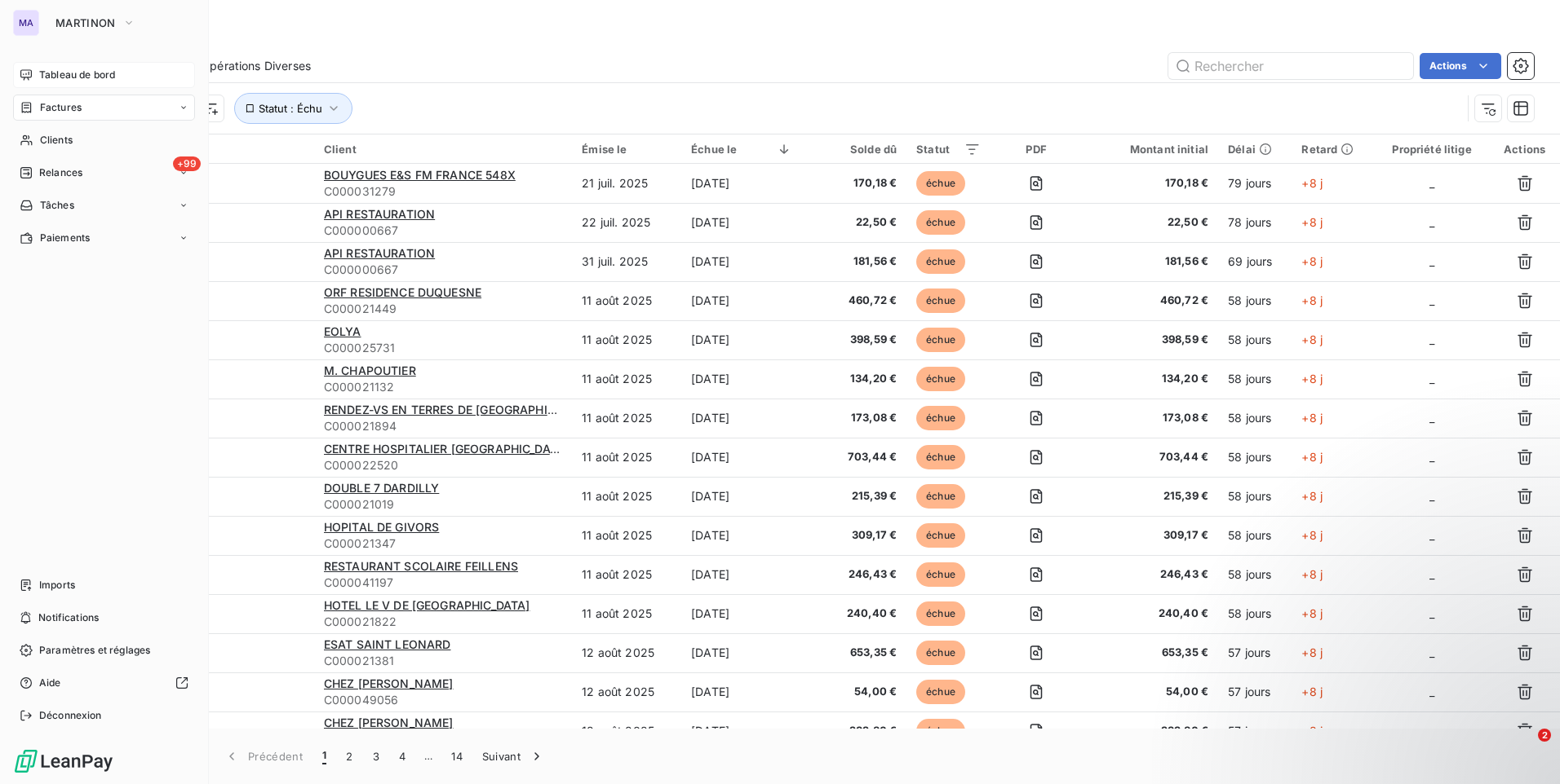
click at [97, 78] on span "Tableau de bord" at bounding box center [77, 75] width 76 height 15
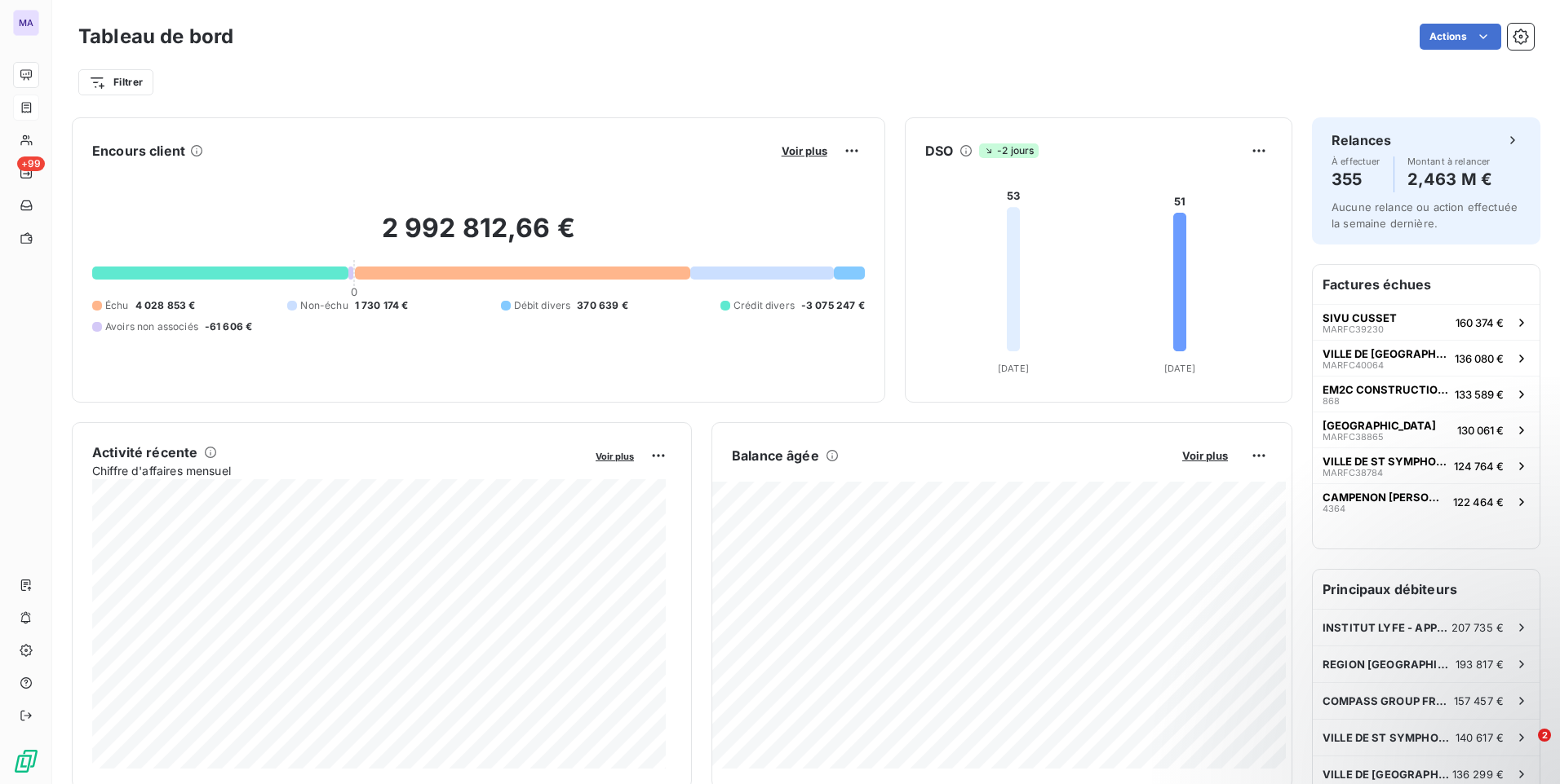
click at [1029, 36] on div "Actions" at bounding box center [893, 37] width 1281 height 26
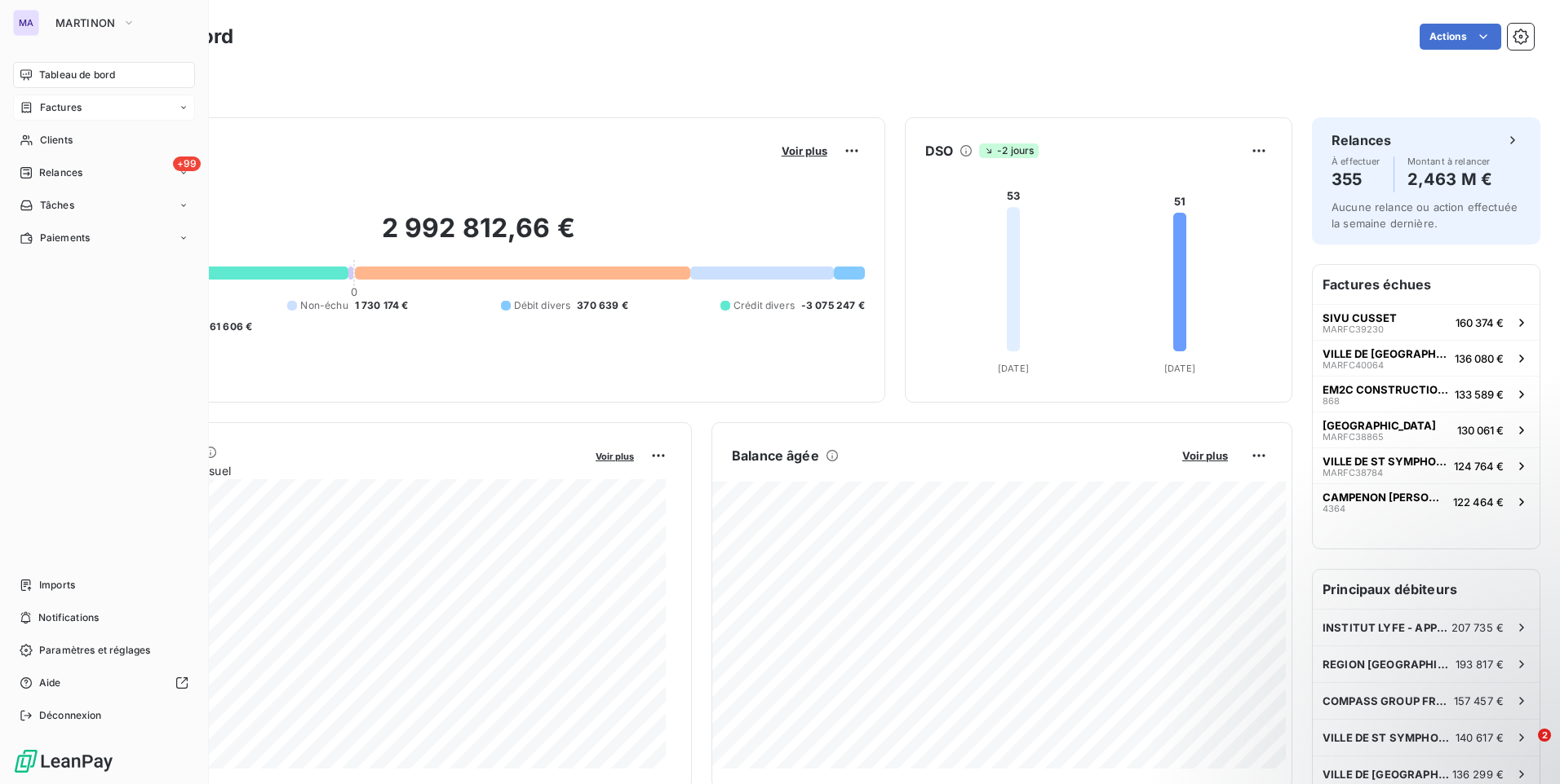
click at [44, 113] on span "Factures" at bounding box center [61, 107] width 41 height 15
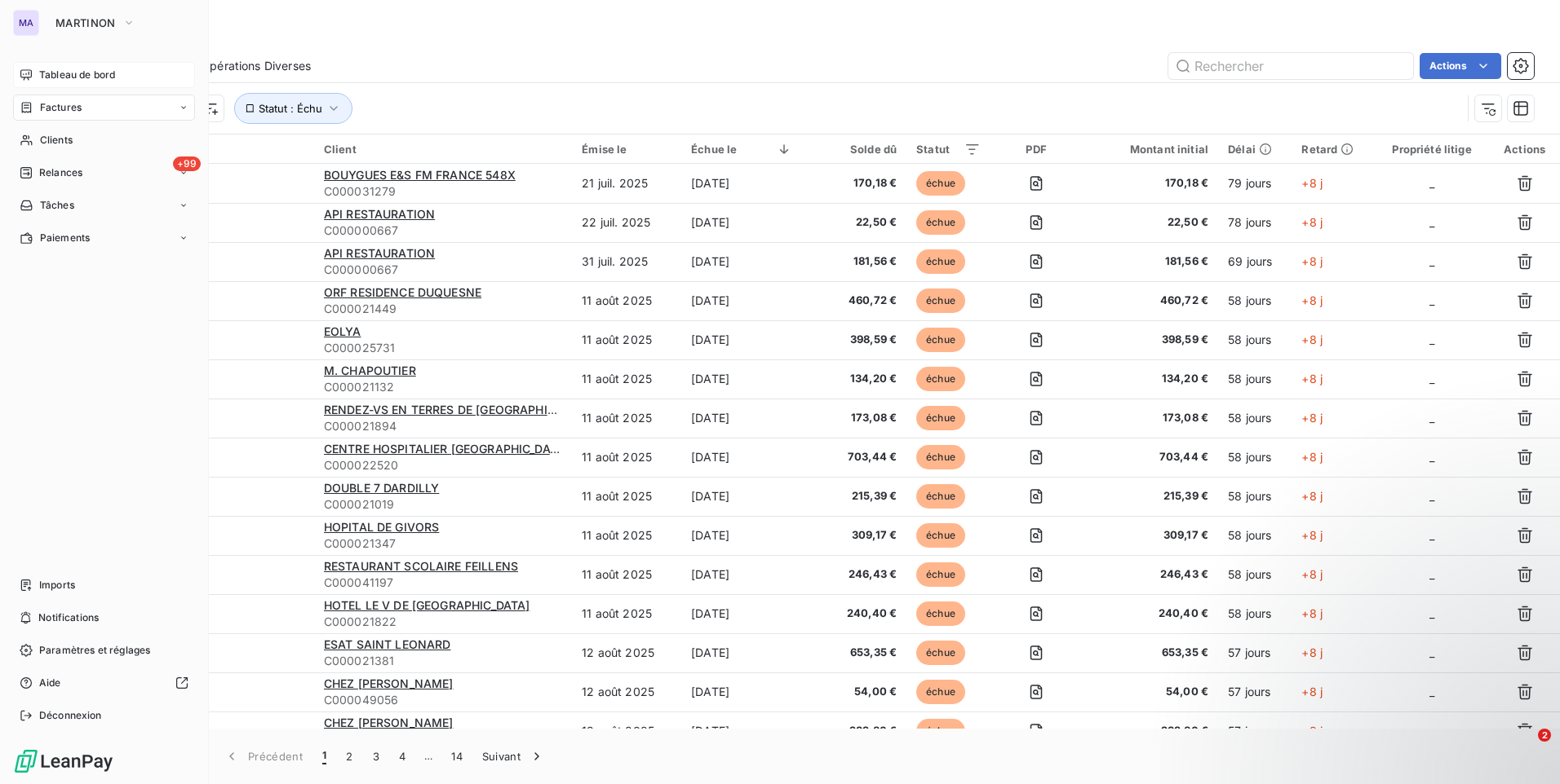
click at [86, 460] on div "Tableau de bord Factures Clients +99 Relances Tâches Paiements Imports Notifica…" at bounding box center [104, 396] width 182 height 667
click at [109, 204] on div "Tâches" at bounding box center [104, 205] width 182 height 26
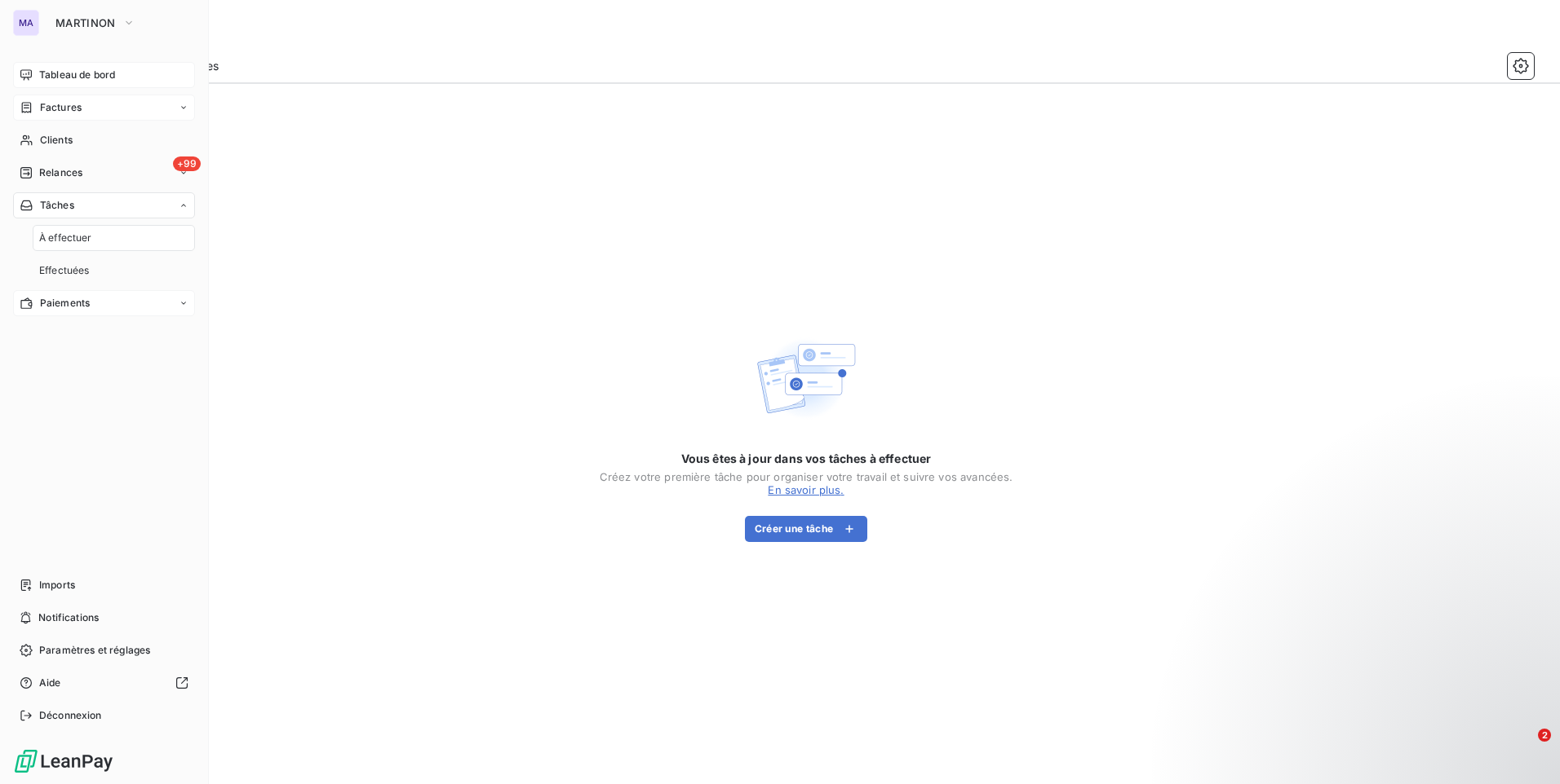
click at [103, 311] on div "Paiements" at bounding box center [104, 304] width 182 height 26
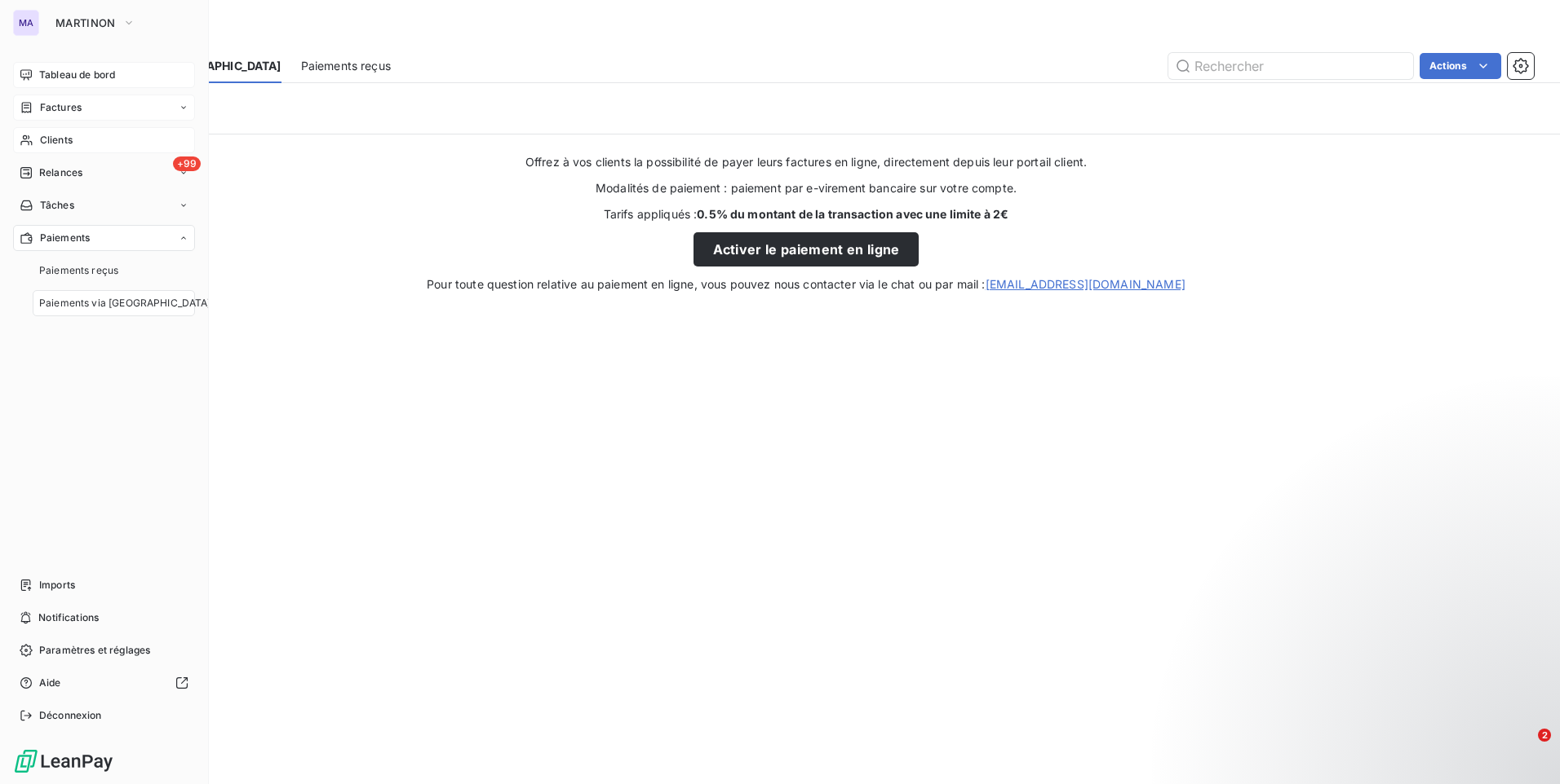
click at [77, 137] on div "Clients" at bounding box center [104, 140] width 182 height 26
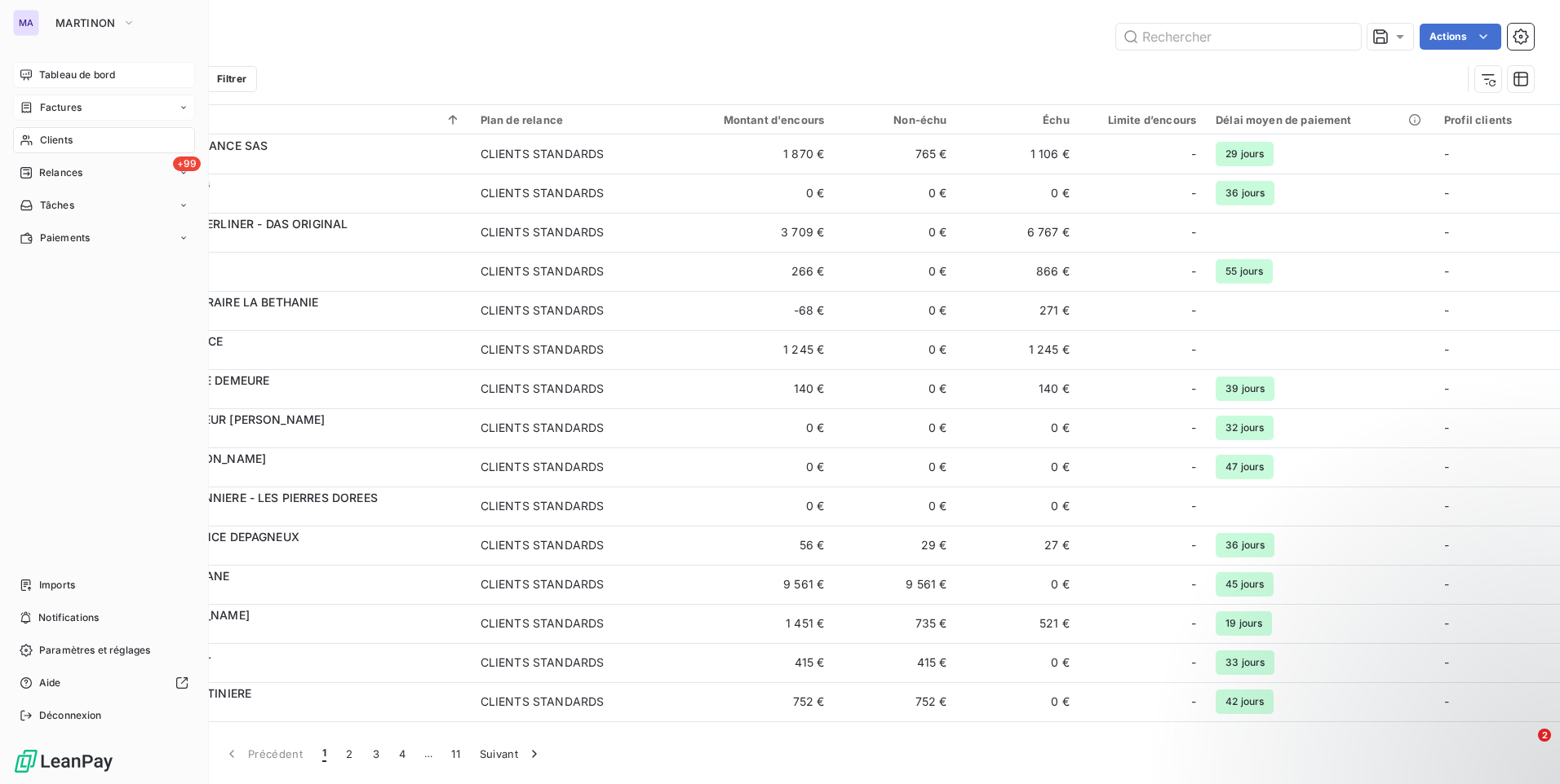
click at [37, 68] on div "Tableau de bord" at bounding box center [104, 76] width 182 height 26
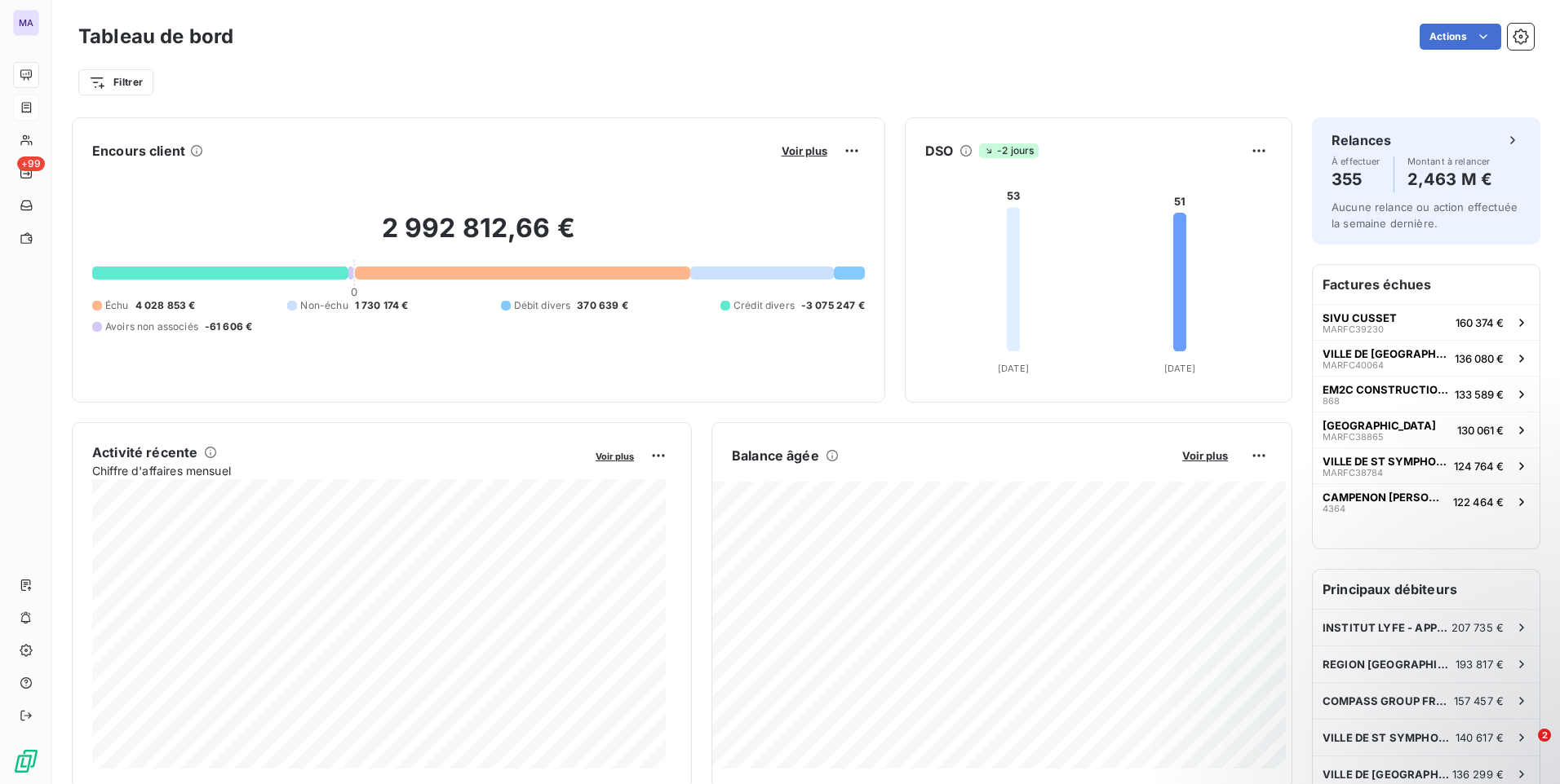
click at [538, 37] on div "Actions" at bounding box center [893, 37] width 1281 height 26
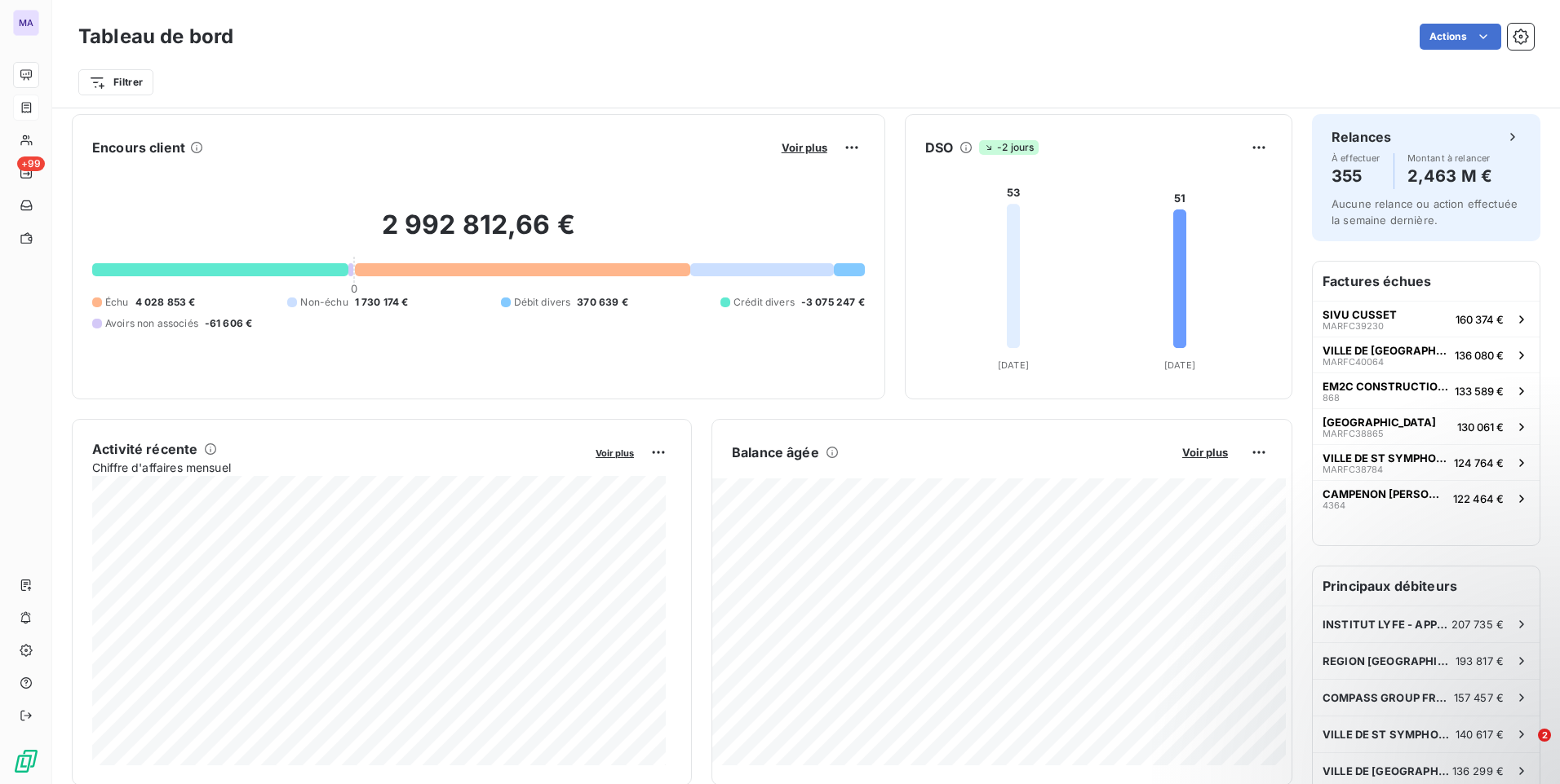
scroll to position [1, 0]
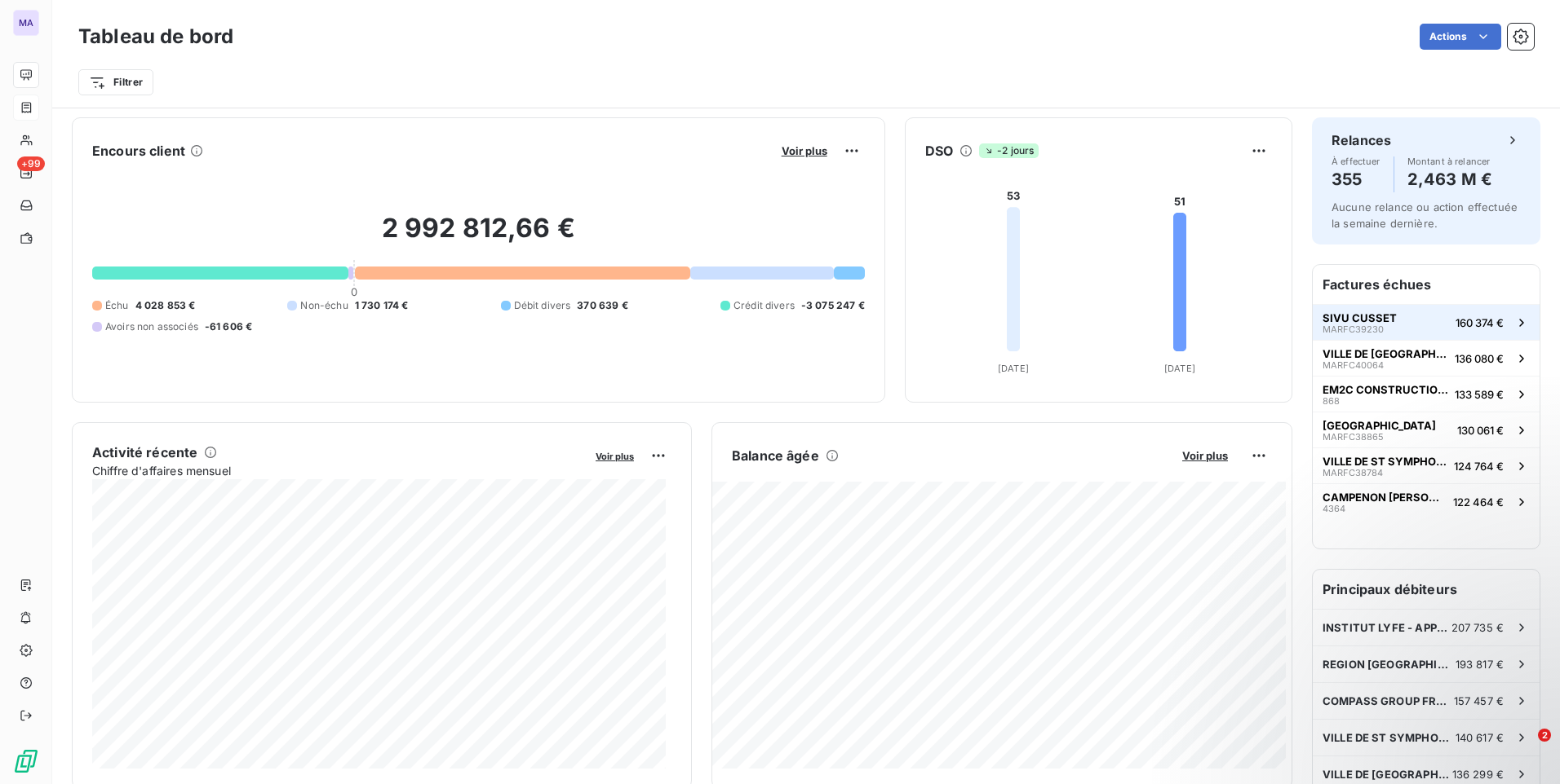
click at [1342, 326] on span "MARFC39230" at bounding box center [1353, 329] width 61 height 10
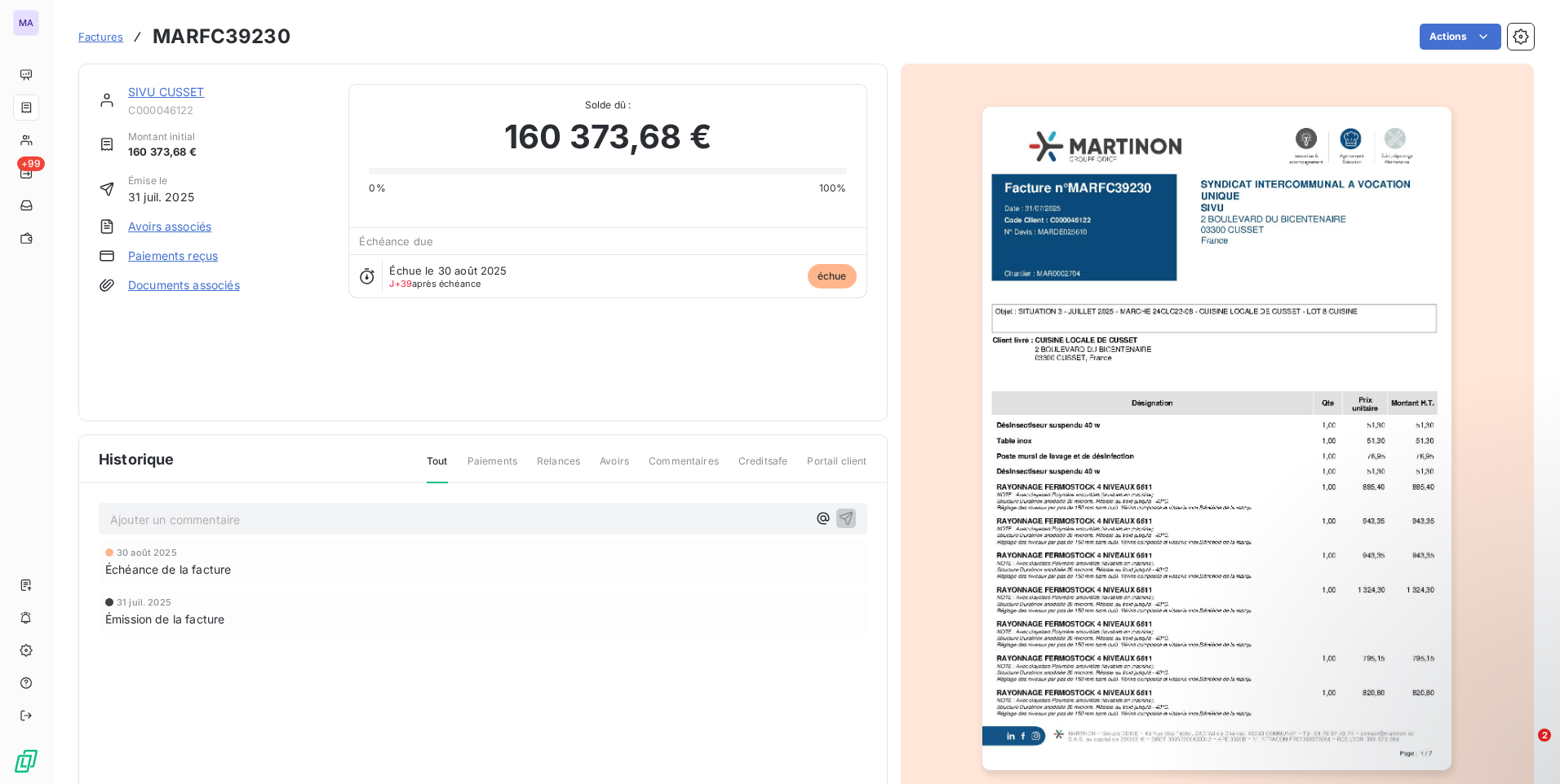
click at [180, 94] on link "SIVU CUSSET" at bounding box center [166, 92] width 76 height 14
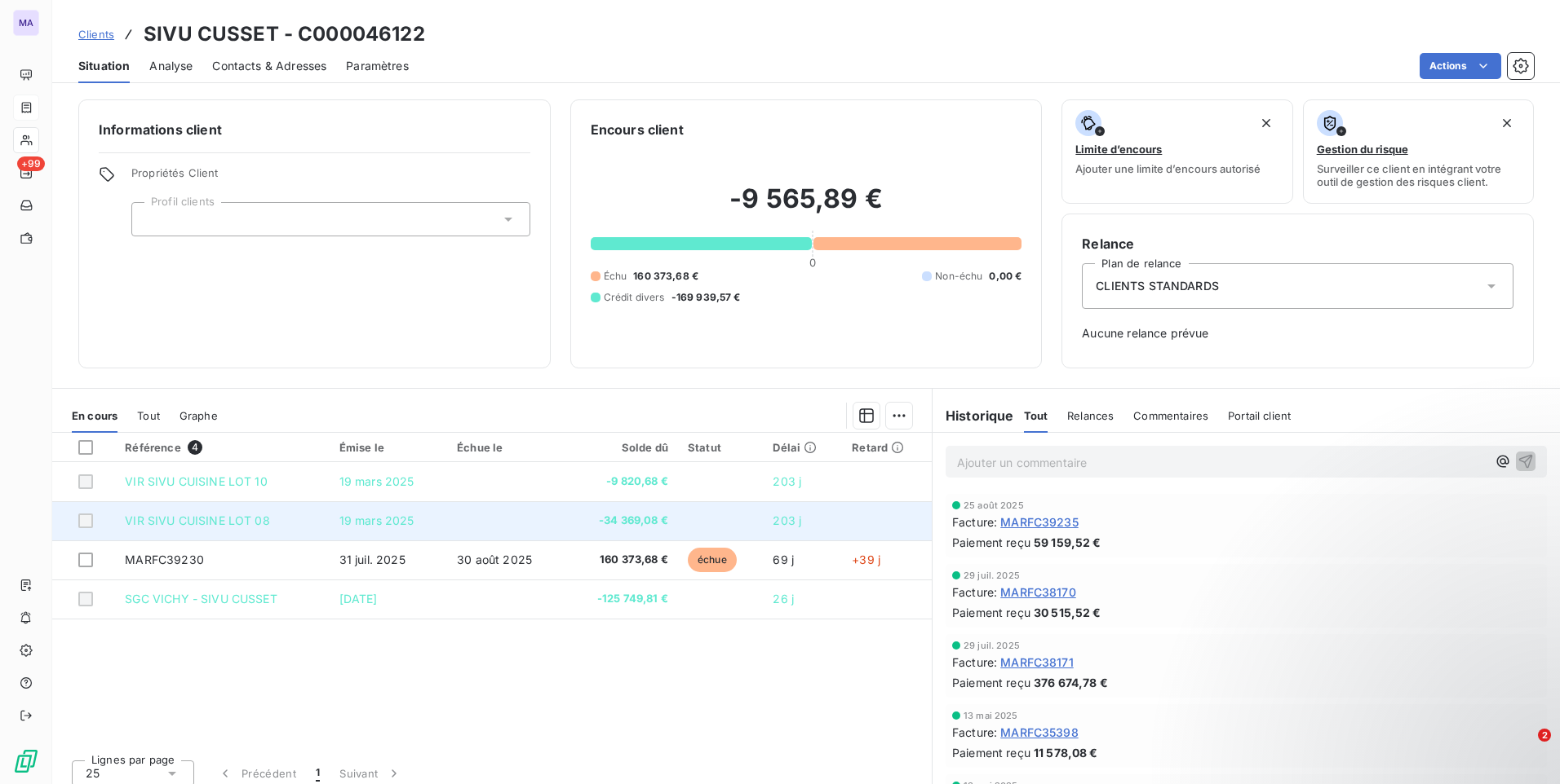
click at [87, 521] on div at bounding box center [85, 521] width 15 height 15
click at [86, 527] on div at bounding box center [85, 521] width 15 height 15
click at [84, 521] on div at bounding box center [85, 521] width 15 height 15
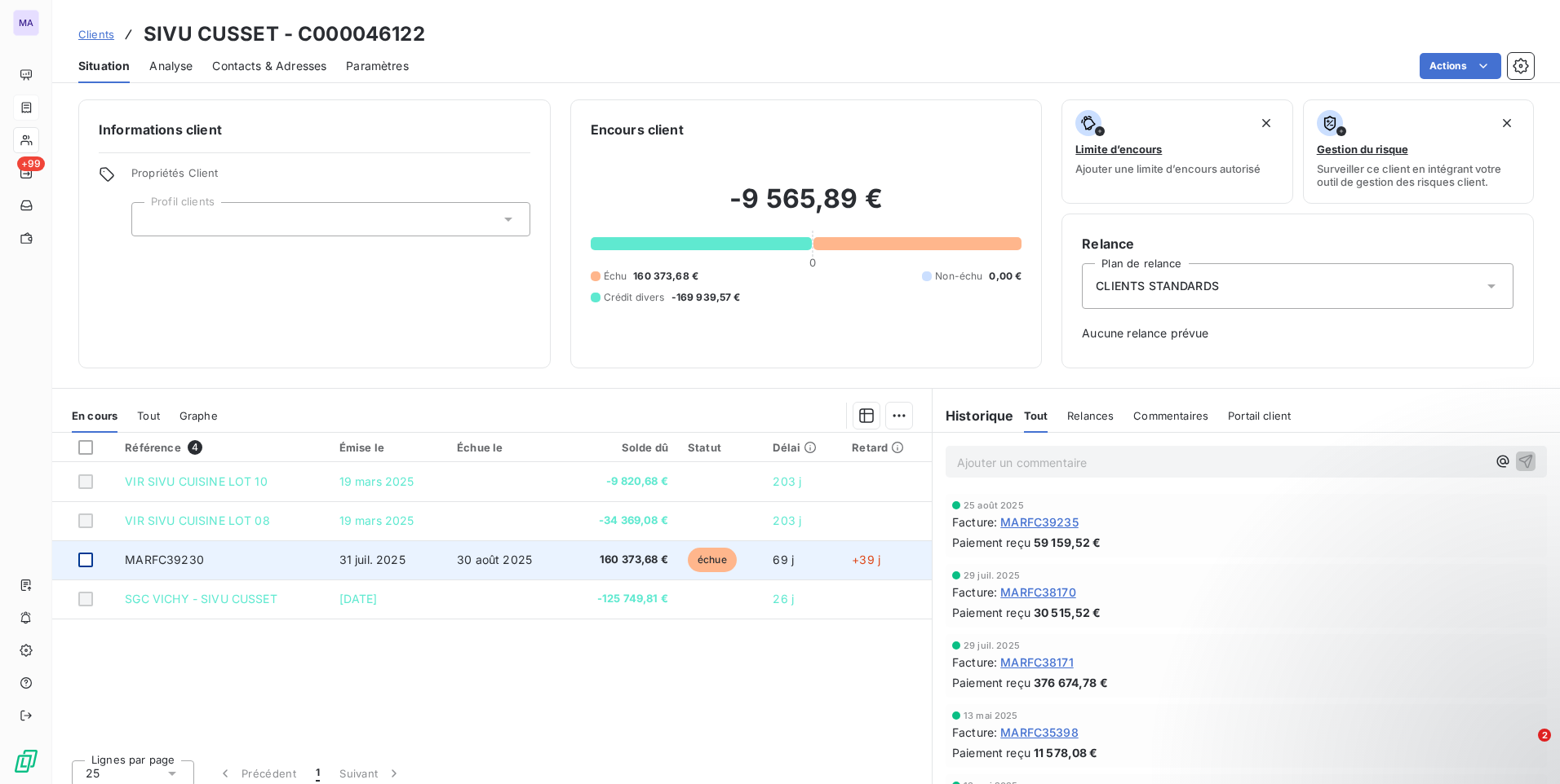
click at [88, 562] on div at bounding box center [85, 560] width 15 height 15
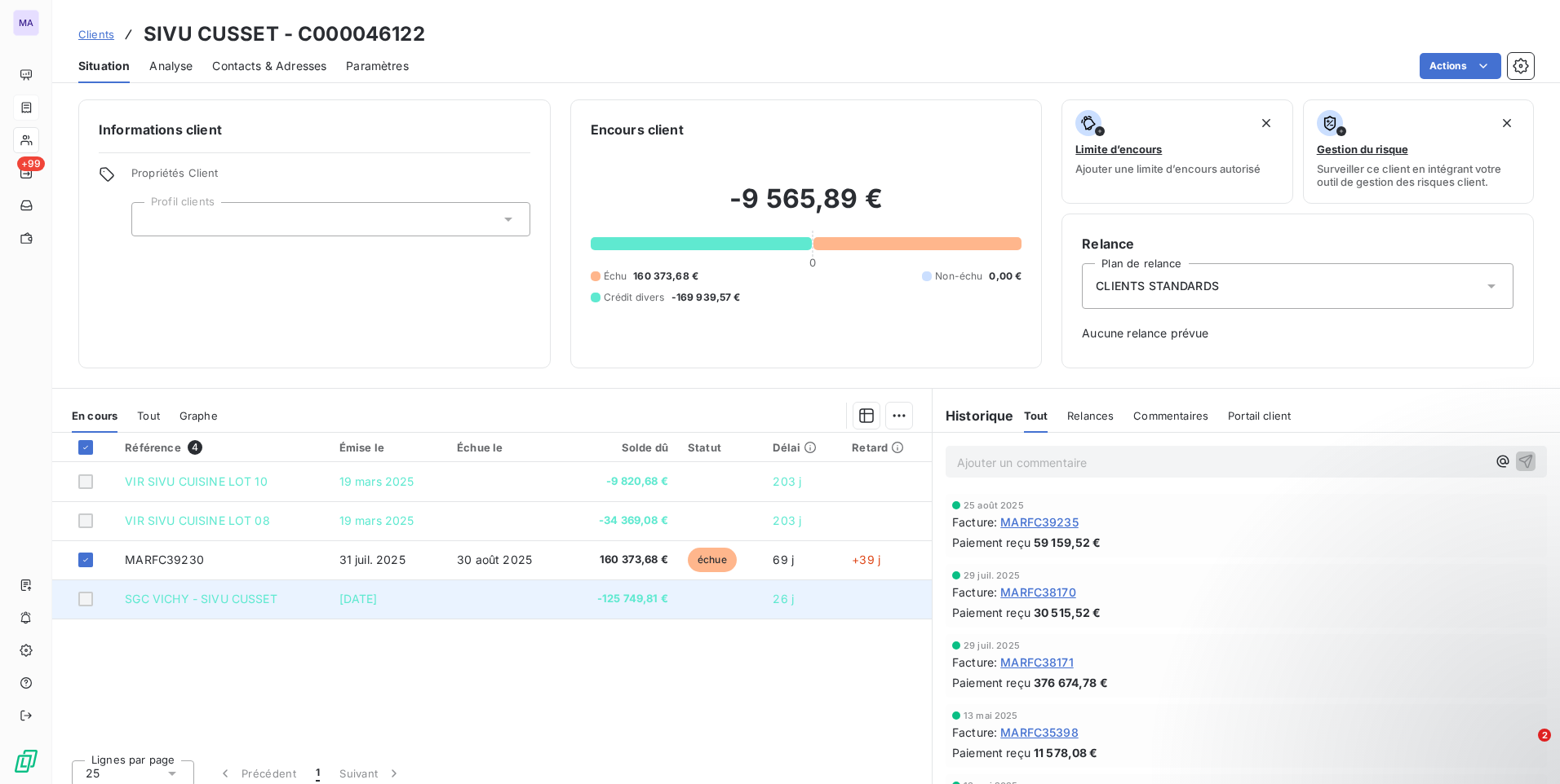
click at [86, 601] on div at bounding box center [85, 599] width 15 height 15
click at [85, 601] on div at bounding box center [85, 599] width 15 height 15
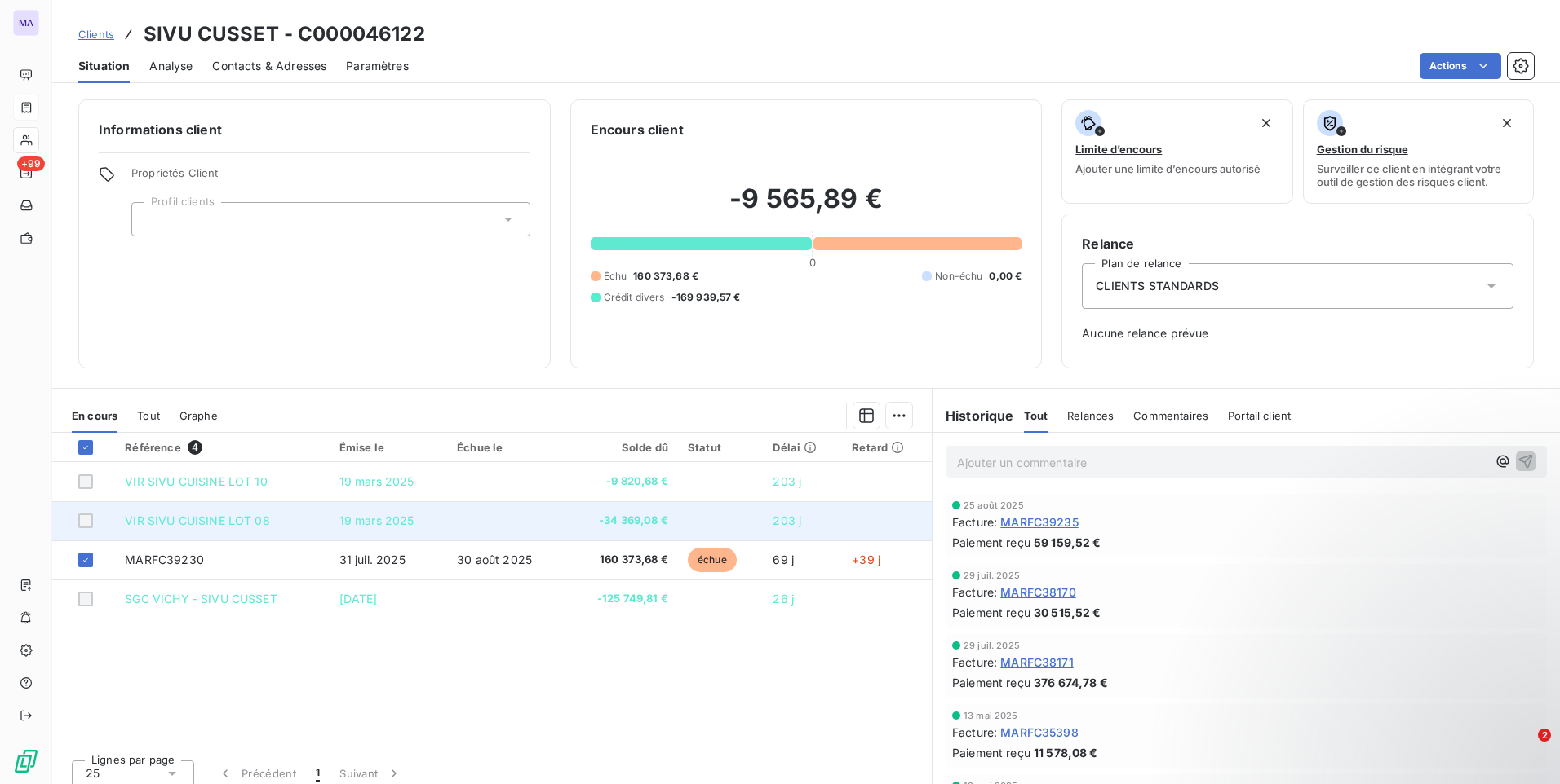
click at [86, 525] on div at bounding box center [85, 521] width 15 height 15
click at [165, 523] on span "VIR SIVU CUISINE LOT 08" at bounding box center [197, 521] width 144 height 14
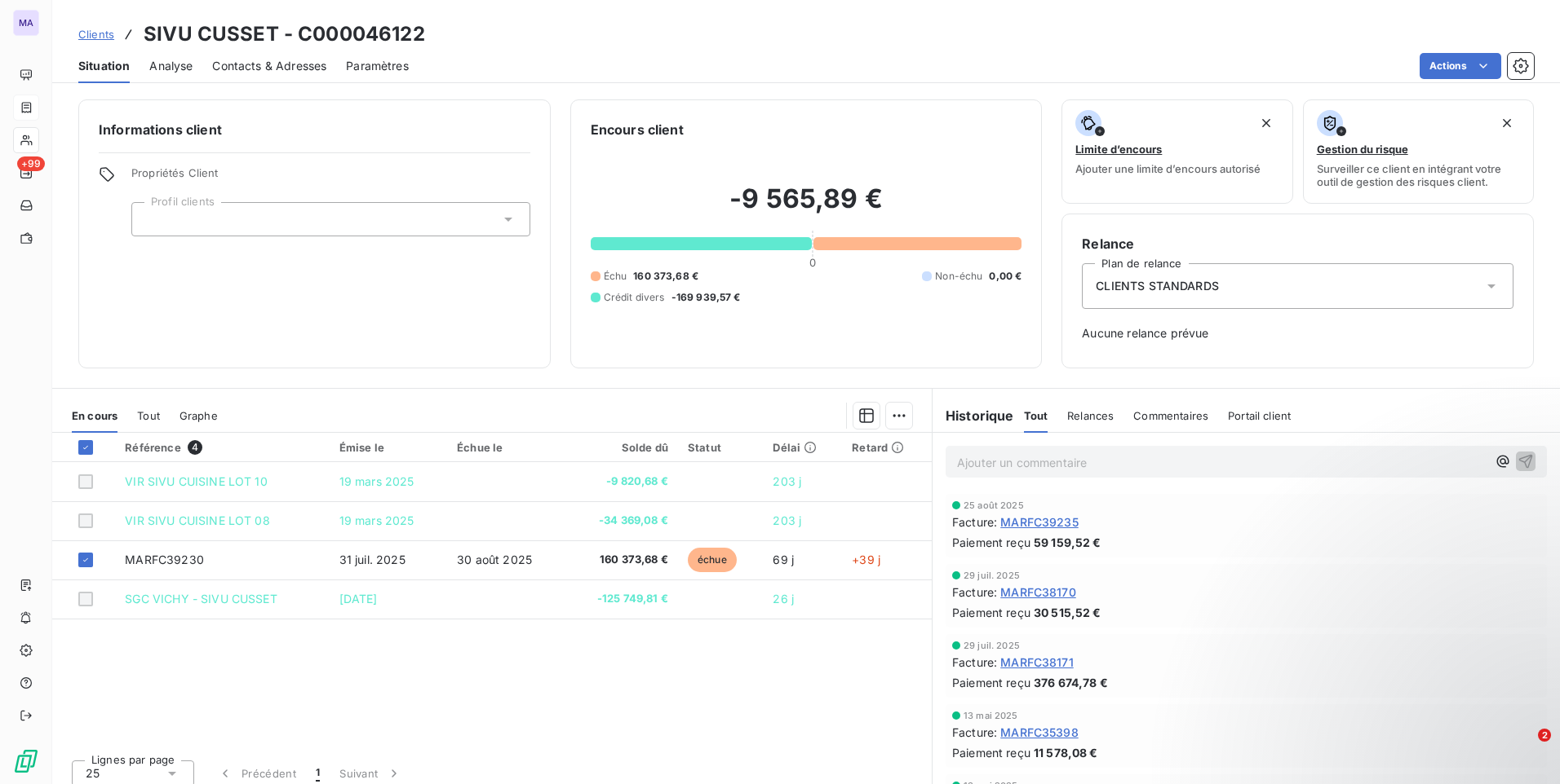
click at [372, 222] on div at bounding box center [331, 219] width 399 height 34
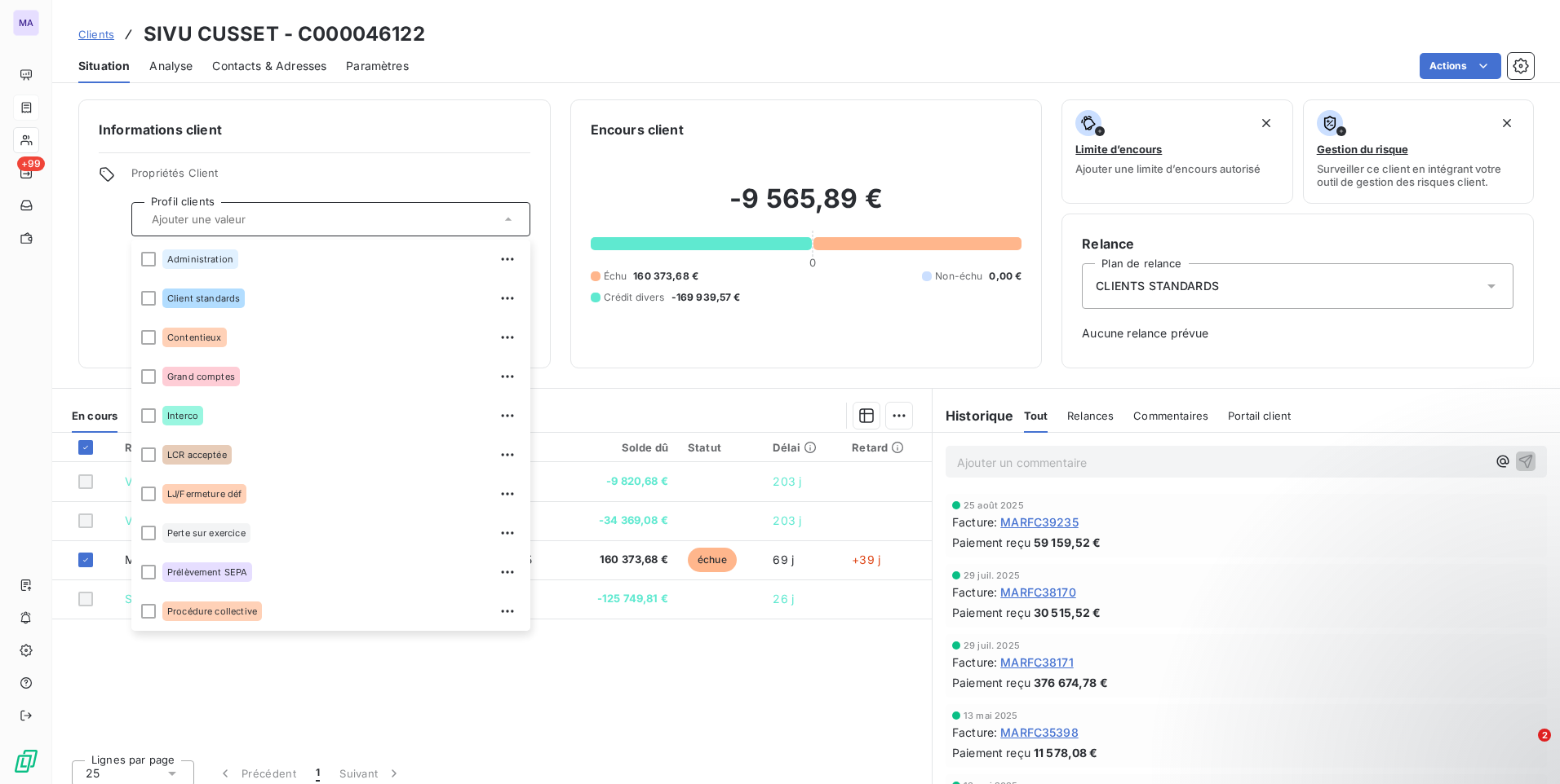
click at [513, 681] on div "Référence 4 Émise le Échue le Solde dû Statut Délai Retard VIR SIVU CUISINE LOT…" at bounding box center [491, 590] width 879 height 314
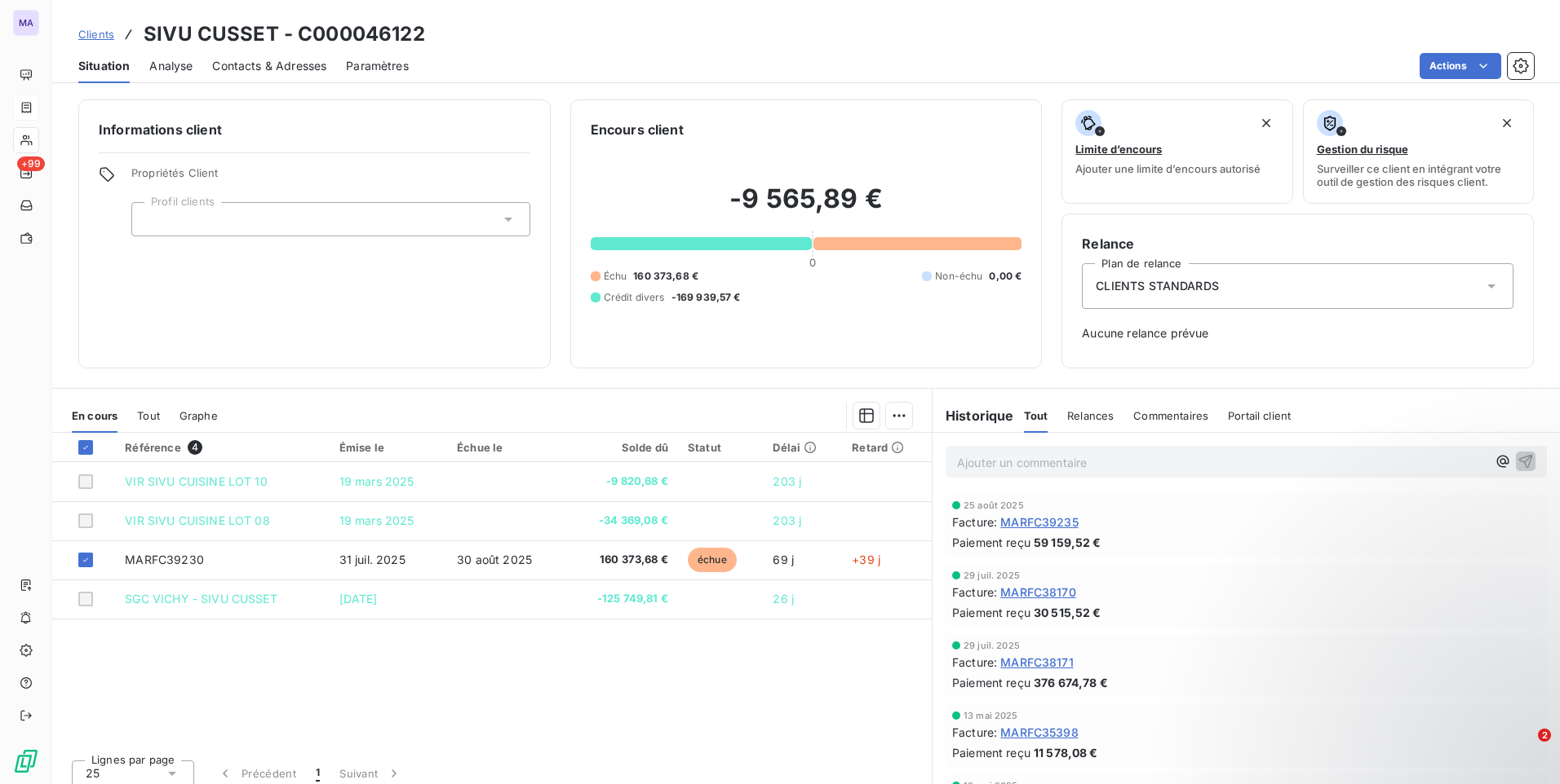
click at [502, 220] on icon at bounding box center [508, 219] width 17 height 17
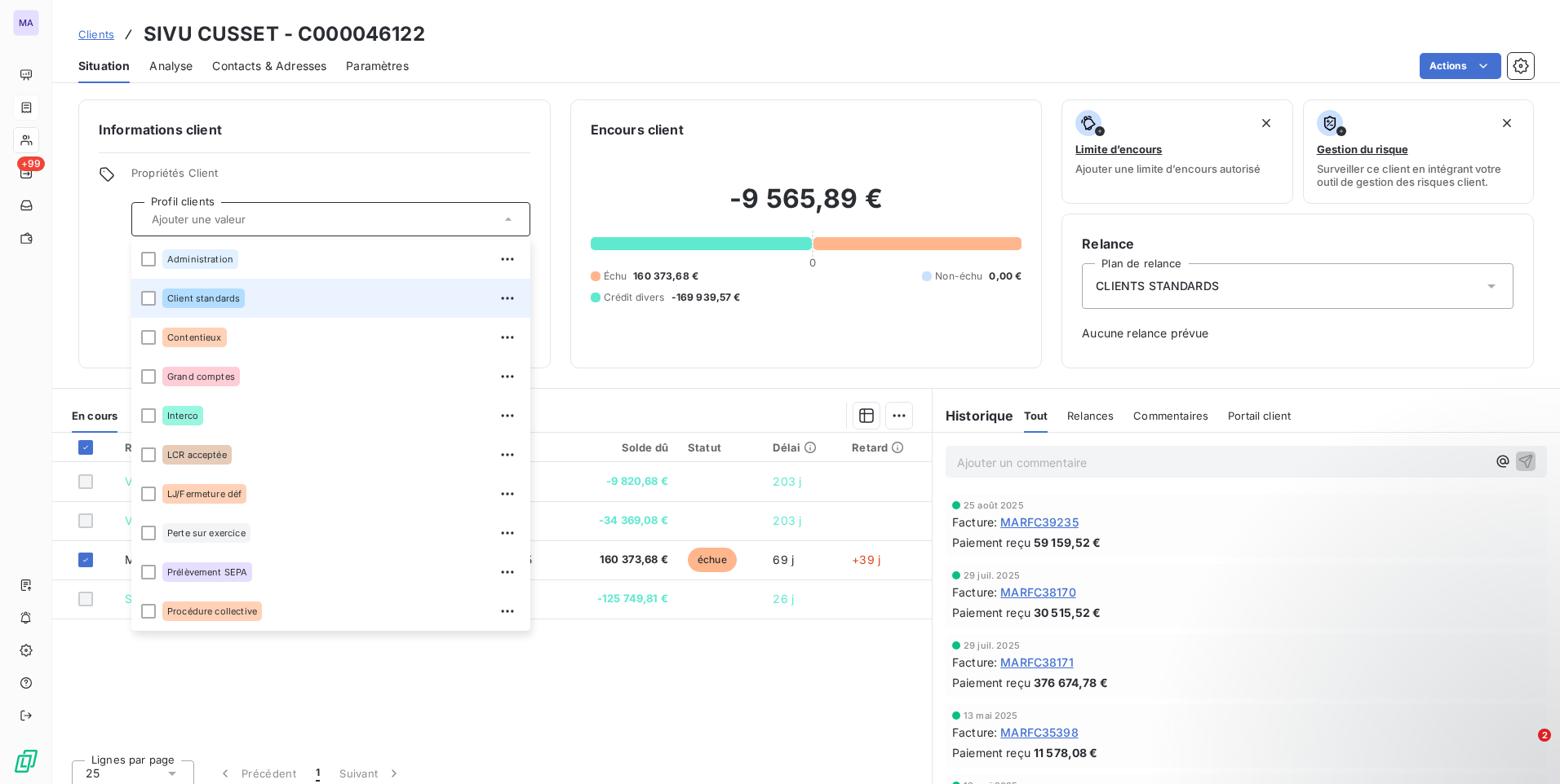
click at [423, 296] on div "Client standards" at bounding box center [342, 298] width 358 height 26
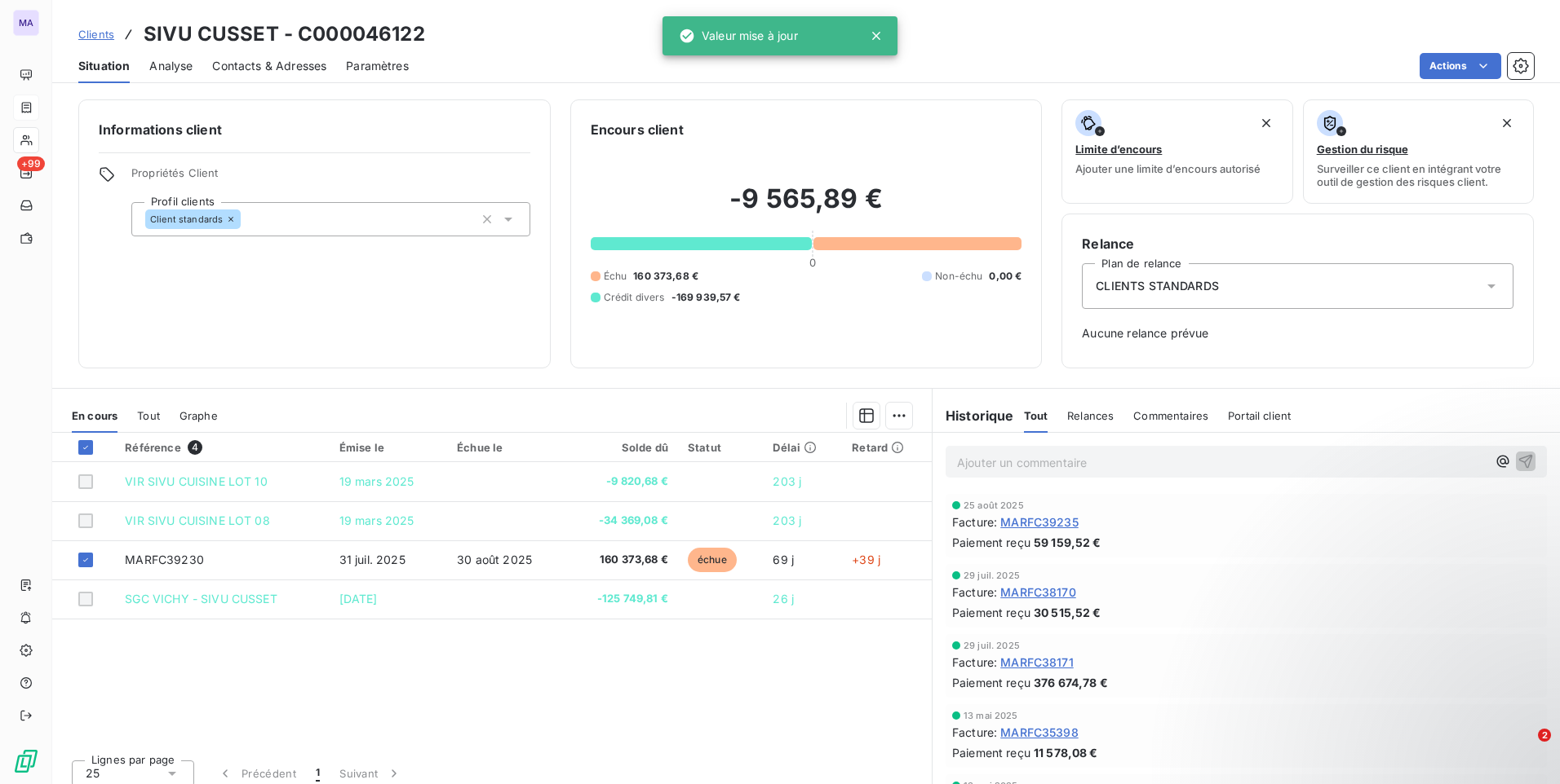
click at [506, 694] on div "Référence 4 Émise le Échue le Solde dû Statut Délai Retard VIR SIVU CUISINE LOT…" at bounding box center [491, 590] width 879 height 314
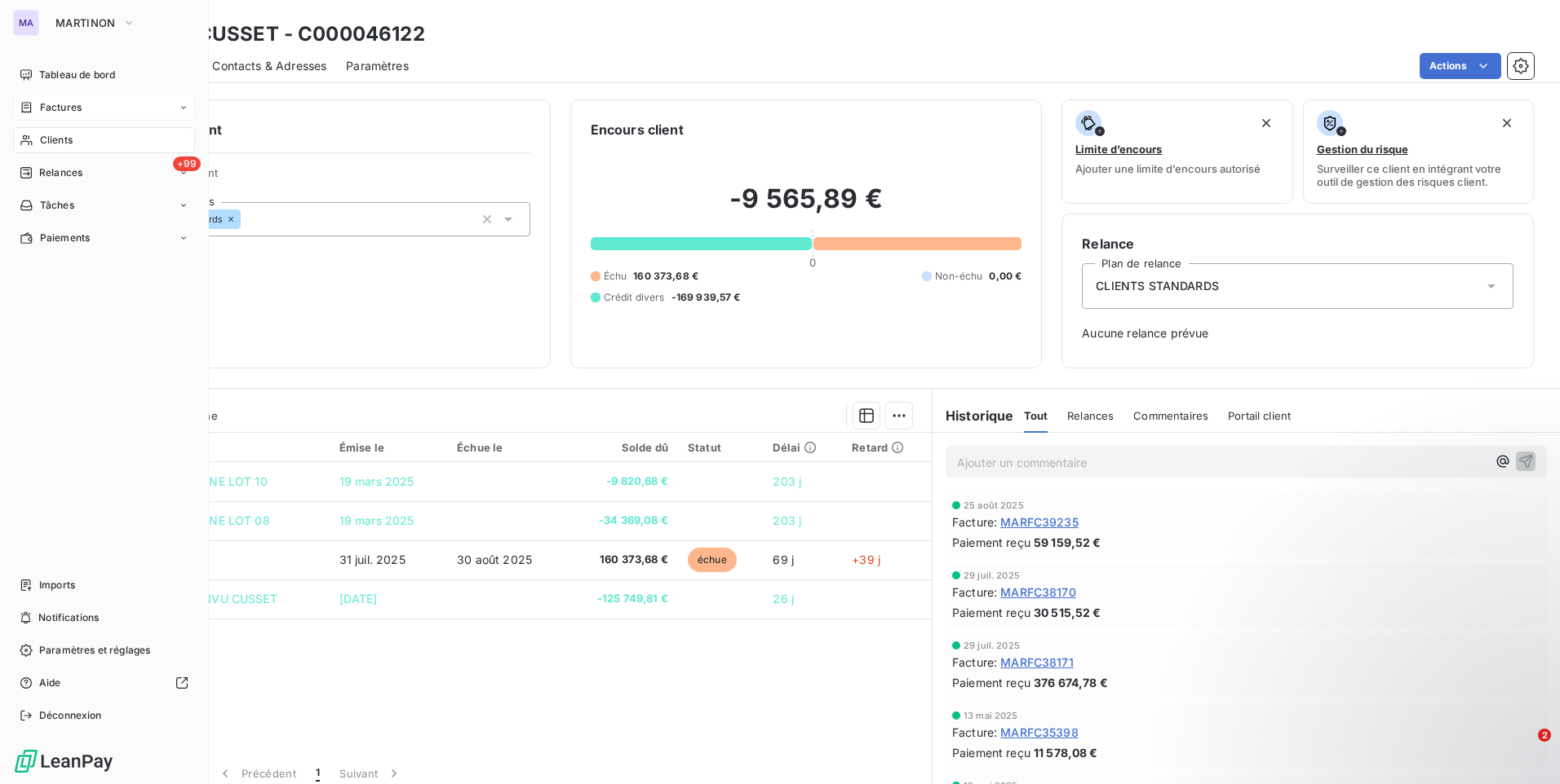
click at [63, 138] on span "Clients" at bounding box center [56, 140] width 32 height 15
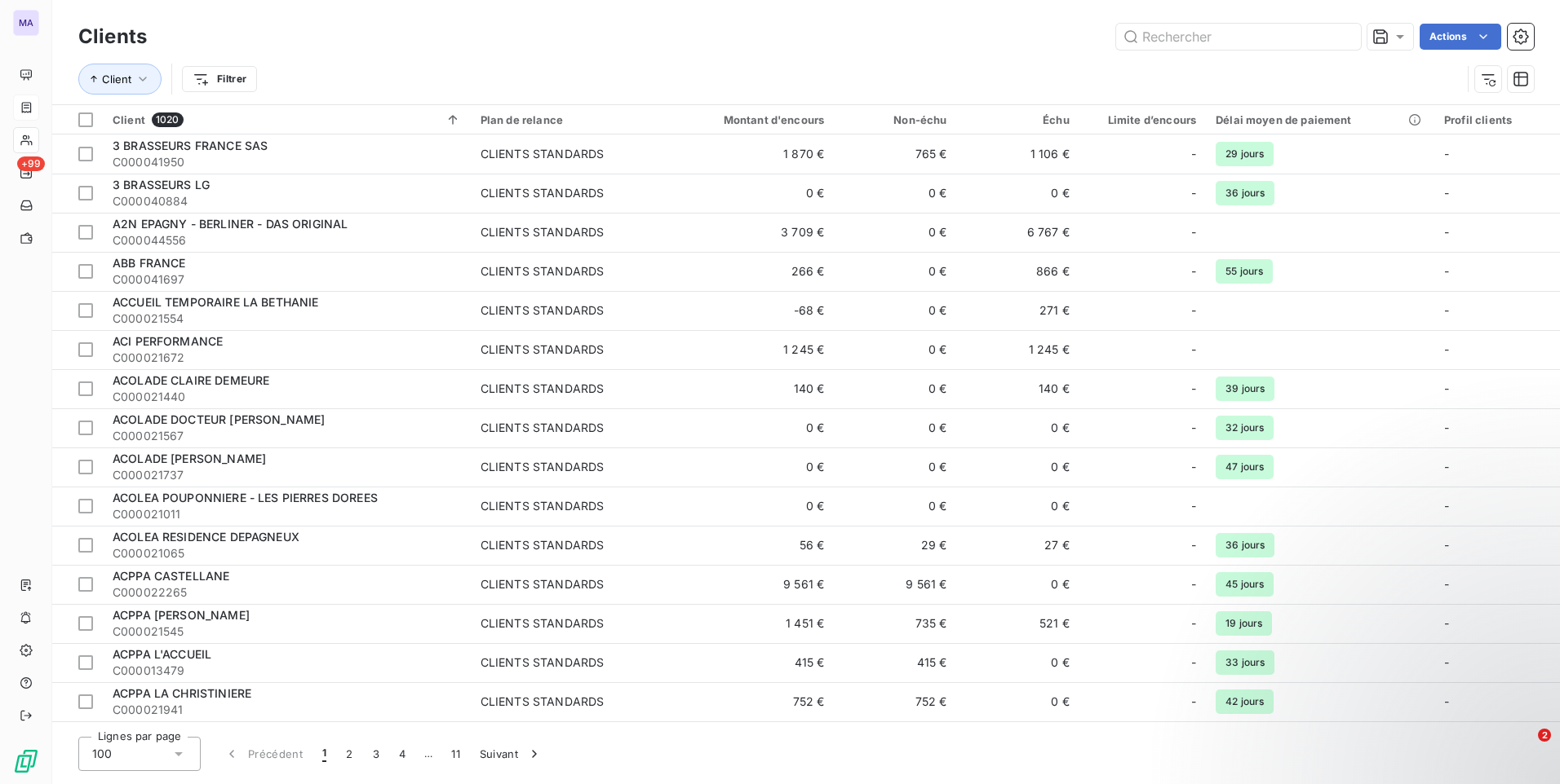
click at [473, 58] on div "Client Filtrer" at bounding box center [805, 79] width 1455 height 51
